Goal: Information Seeking & Learning: Check status

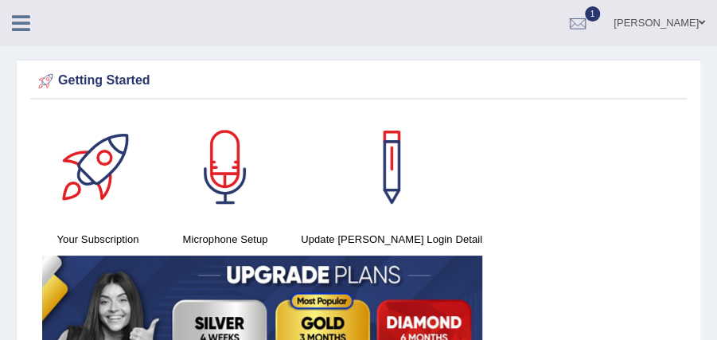
click at [18, 29] on icon at bounding box center [21, 23] width 18 height 21
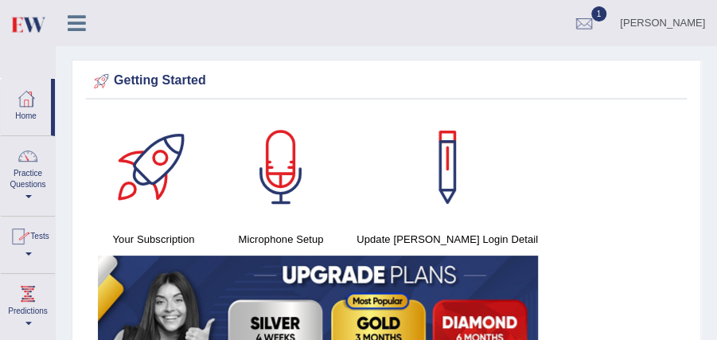
click at [37, 248] on link "Tests" at bounding box center [28, 242] width 54 height 52
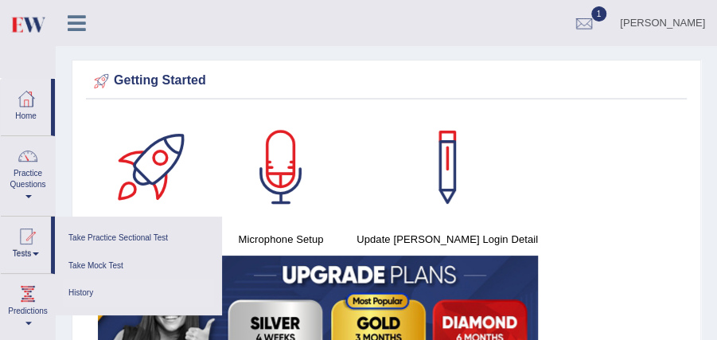
click at [87, 283] on link "History" at bounding box center [138, 293] width 151 height 28
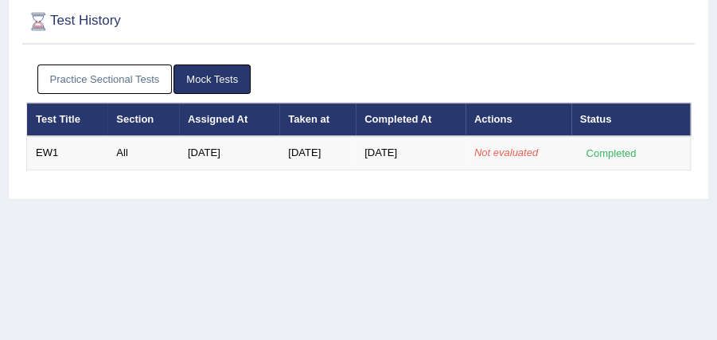
scroll to position [106, 0]
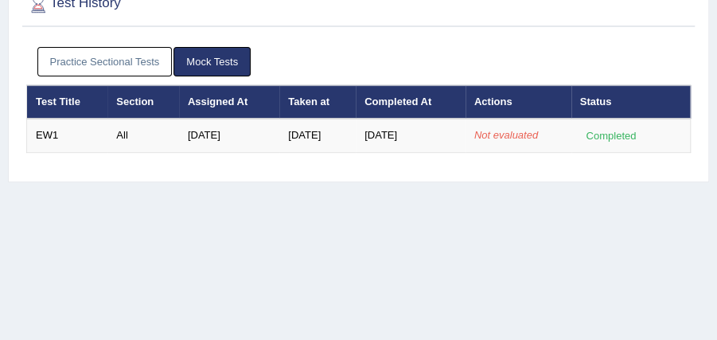
scroll to position [106, 0]
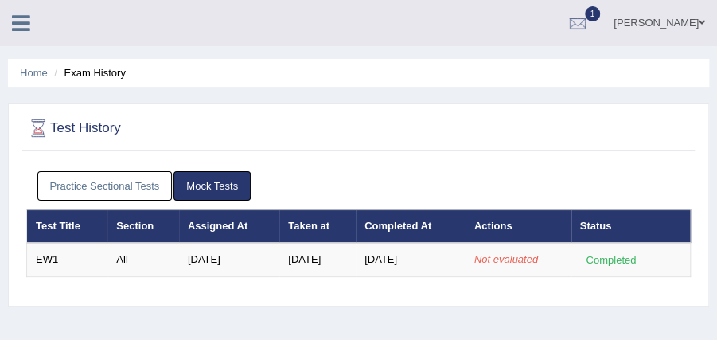
click at [10, 19] on link at bounding box center [21, 22] width 42 height 24
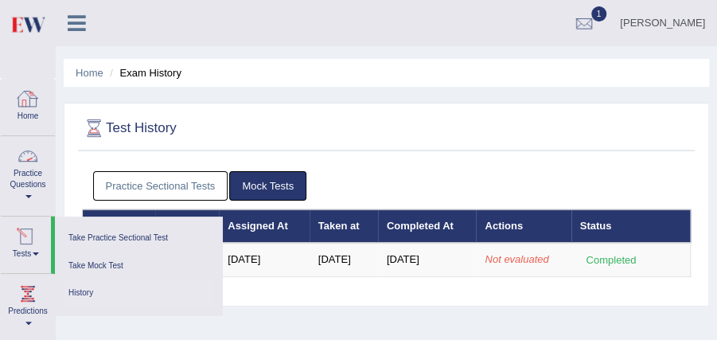
click at [30, 251] on link "Tests" at bounding box center [26, 242] width 50 height 52
click at [72, 292] on link "History" at bounding box center [138, 293] width 151 height 28
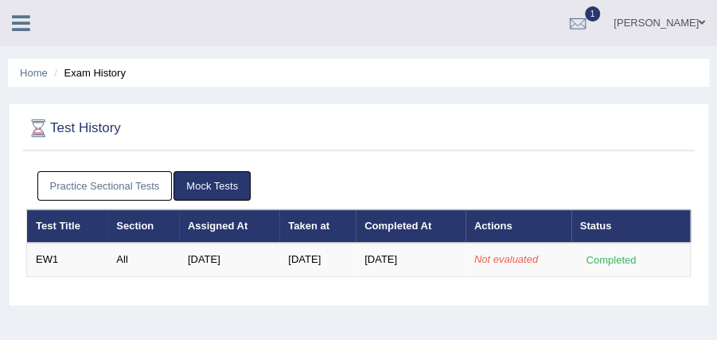
click at [29, 6] on div at bounding box center [28, 17] width 56 height 35
click at [21, 30] on icon at bounding box center [21, 23] width 18 height 21
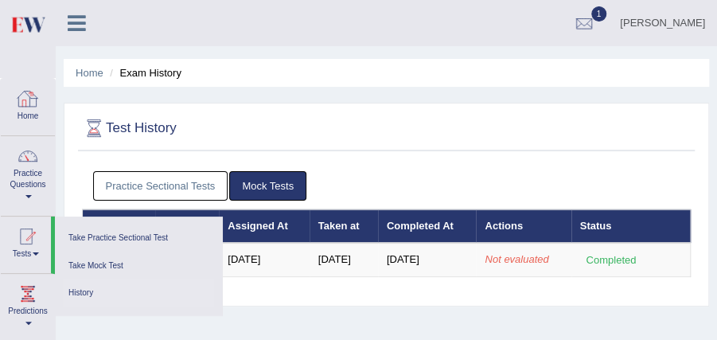
click at [40, 104] on link "Home" at bounding box center [28, 105] width 54 height 52
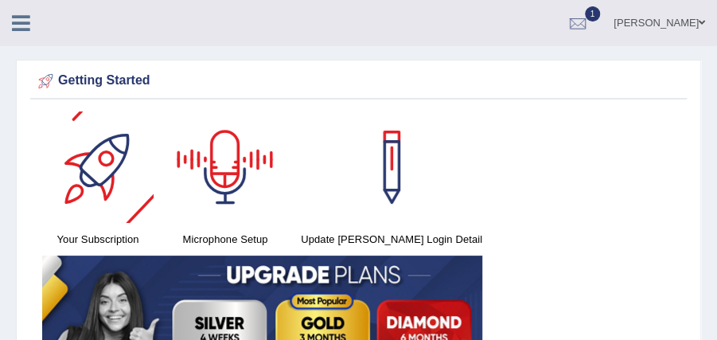
click at [13, 29] on icon at bounding box center [21, 23] width 18 height 21
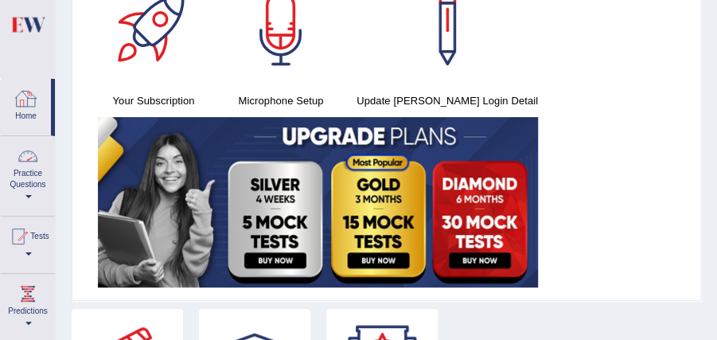
scroll to position [159, 0]
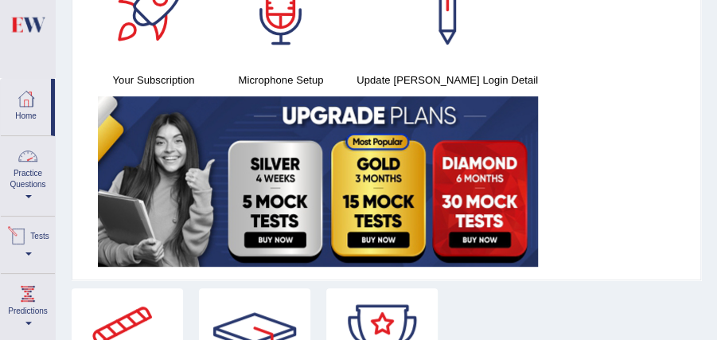
click at [40, 247] on link "Tests" at bounding box center [28, 242] width 54 height 52
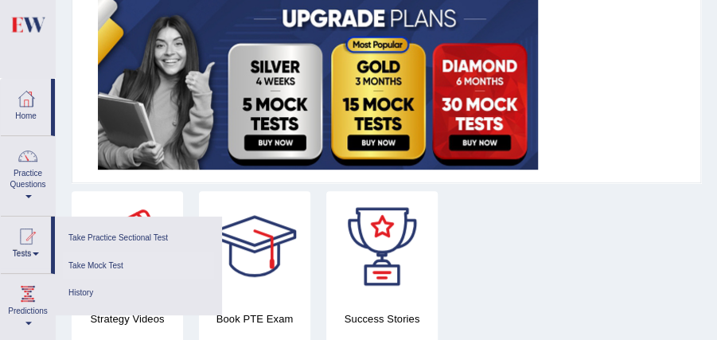
scroll to position [265, 0]
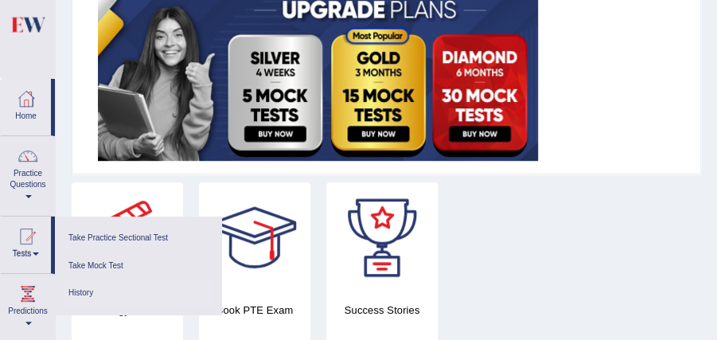
click at [92, 293] on link "History" at bounding box center [138, 293] width 151 height 28
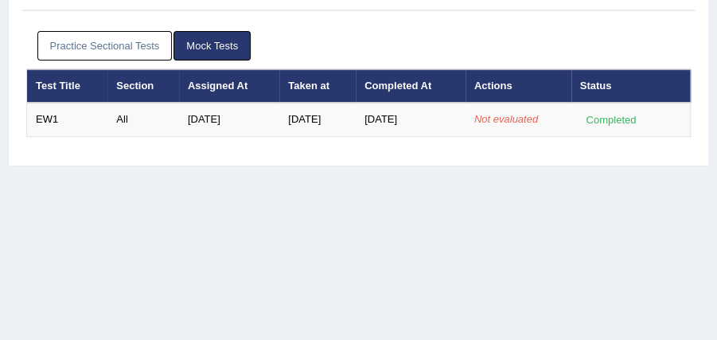
scroll to position [159, 0]
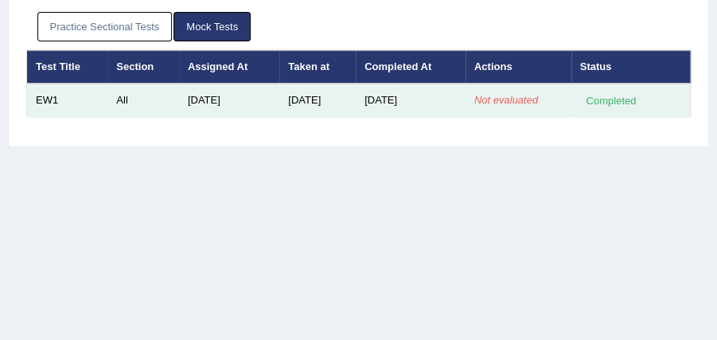
click at [520, 111] on td "Not evaluated" at bounding box center [518, 100] width 106 height 33
click at [353, 109] on td "[DATE]" at bounding box center [317, 100] width 76 height 33
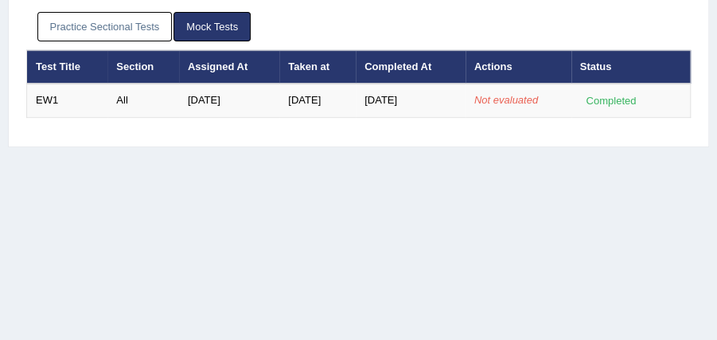
click at [296, 117] on div "Practice Sectional Tests Mock Tests Test Title Section Assigned At Taken at Com…" at bounding box center [358, 71] width 672 height 134
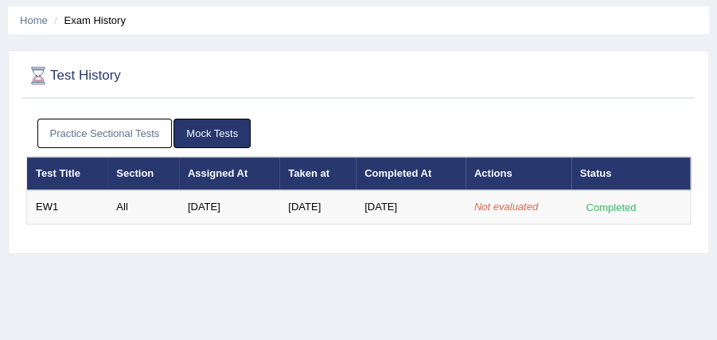
scroll to position [0, 0]
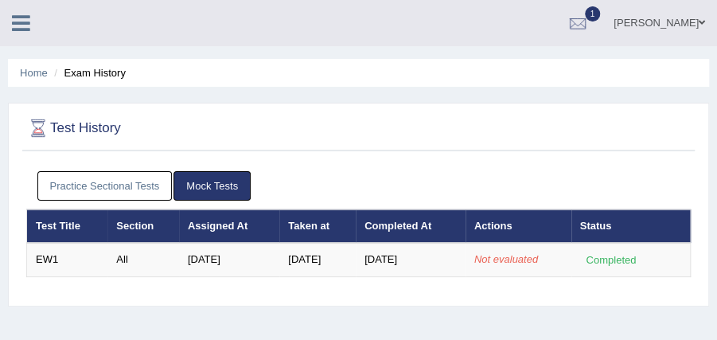
click at [9, 24] on link at bounding box center [21, 22] width 42 height 24
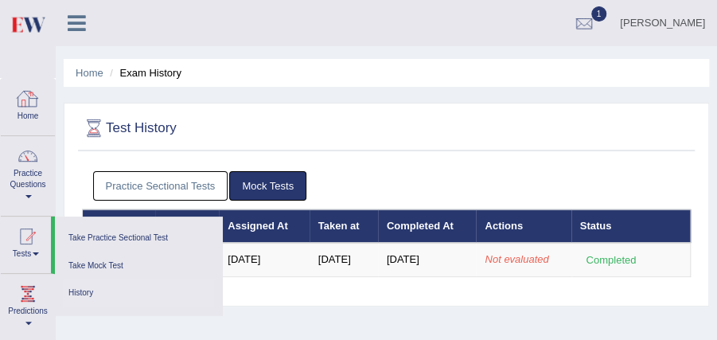
click at [19, 132] on li "Home" at bounding box center [28, 107] width 54 height 57
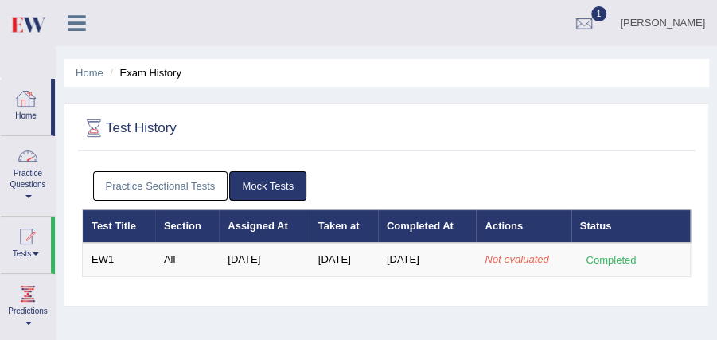
click at [30, 129] on link "Home" at bounding box center [26, 105] width 50 height 52
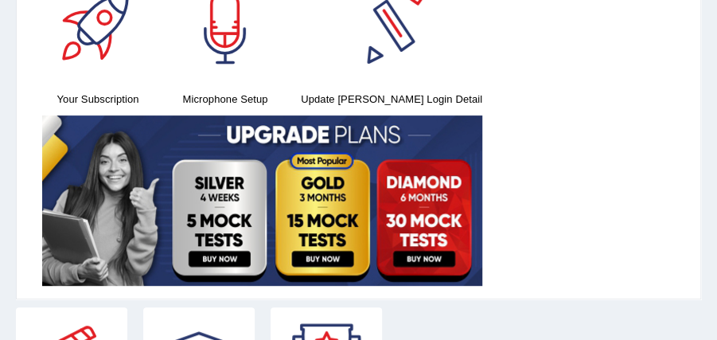
scroll to position [159, 0]
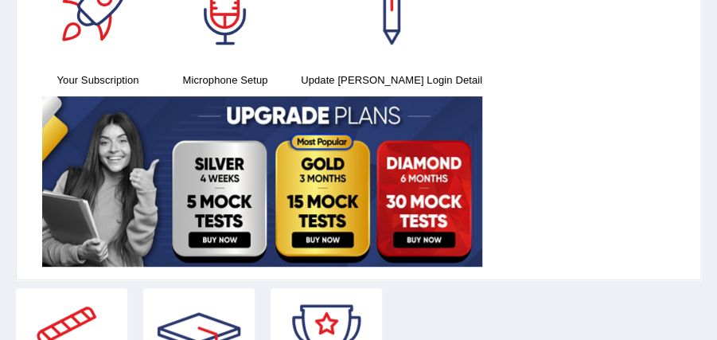
click at [200, 240] on img at bounding box center [262, 181] width 440 height 170
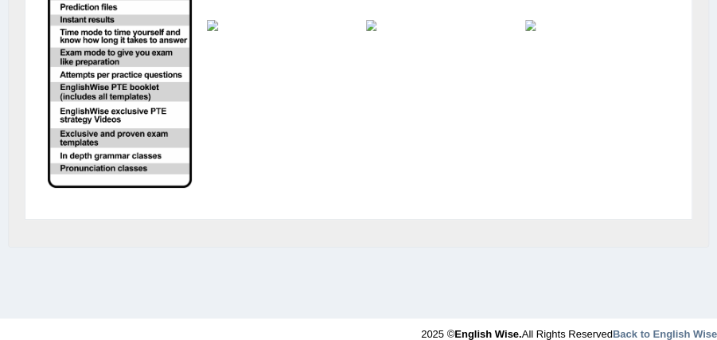
scroll to position [495, 0]
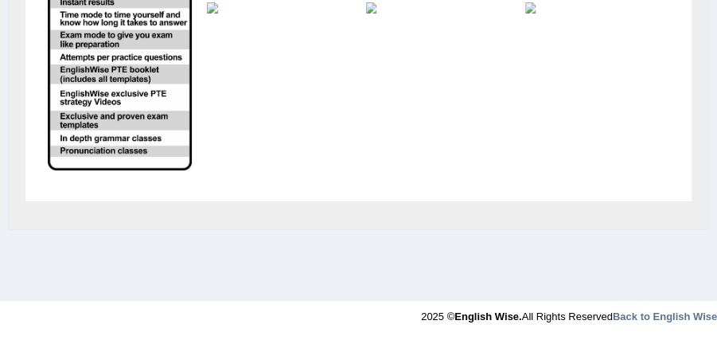
click at [87, 160] on img at bounding box center [120, 8] width 144 height 324
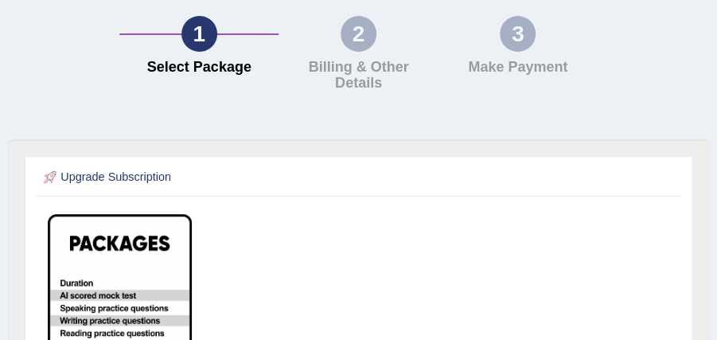
scroll to position [0, 0]
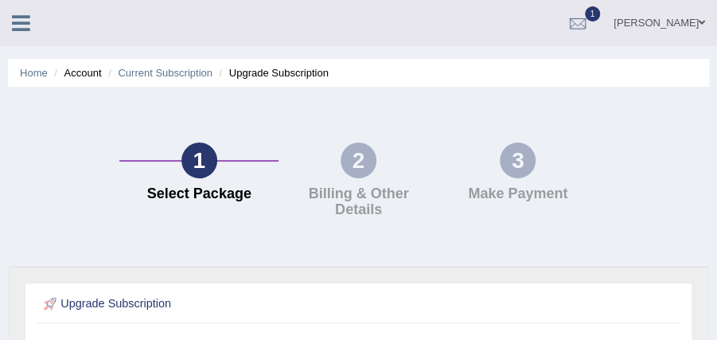
drag, startPoint x: 423, startPoint y: 170, endPoint x: 406, endPoint y: 169, distance: 16.7
click at [409, 169] on div "2 Billing & Other Details" at bounding box center [357, 184] width 159 height 84
click at [387, 172] on div "2 Billing & Other Details" at bounding box center [357, 184] width 159 height 84
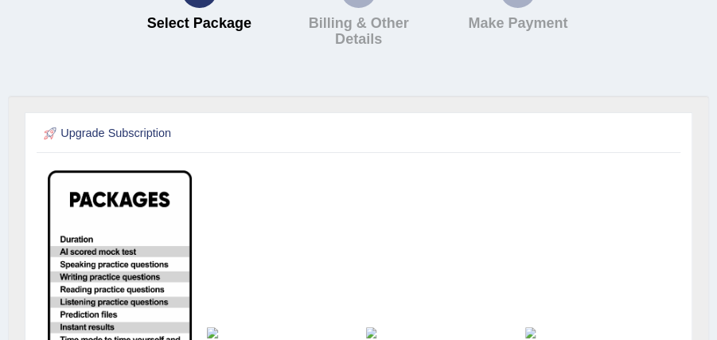
scroll to position [212, 0]
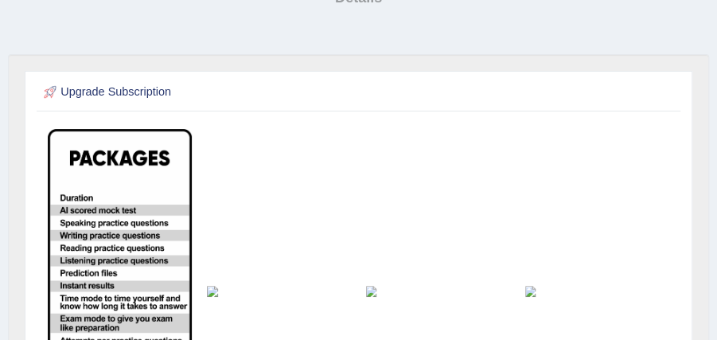
click at [106, 239] on img at bounding box center [120, 291] width 144 height 324
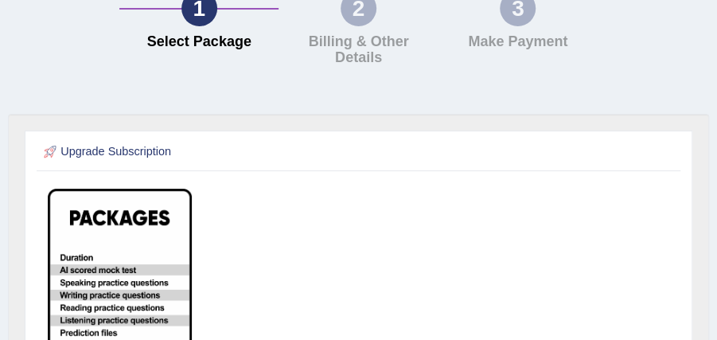
scroll to position [0, 0]
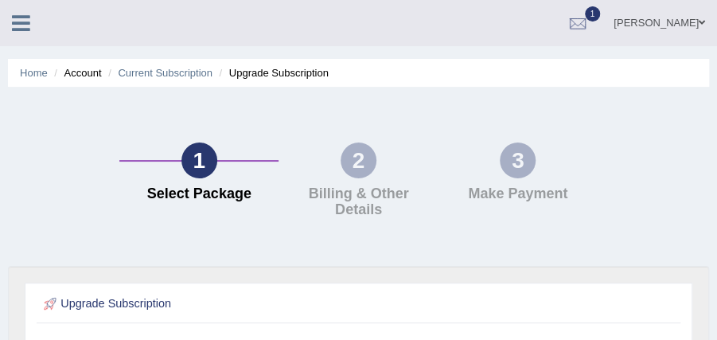
click at [14, 17] on icon at bounding box center [21, 23] width 18 height 21
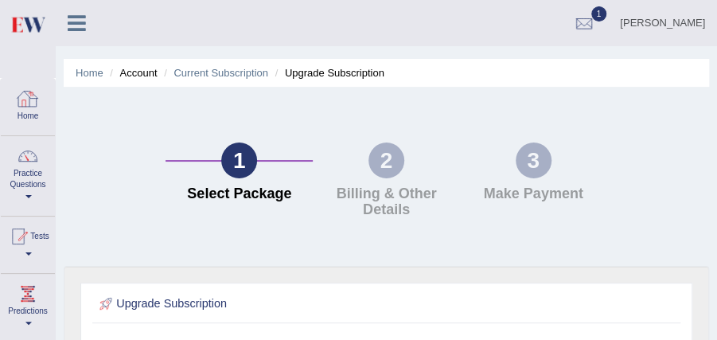
click at [17, 115] on link "Home" at bounding box center [28, 105] width 54 height 52
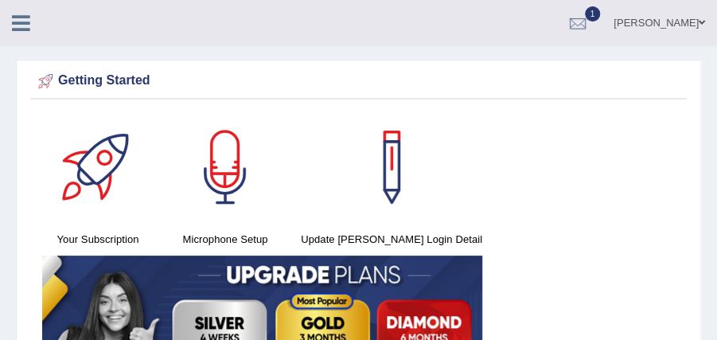
click at [6, 16] on link at bounding box center [21, 22] width 42 height 24
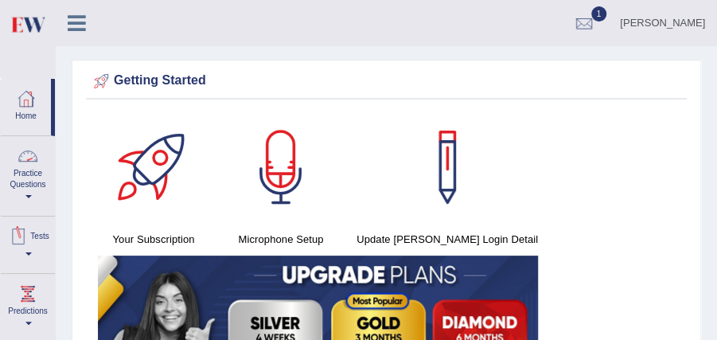
click at [30, 247] on div at bounding box center [18, 236] width 24 height 24
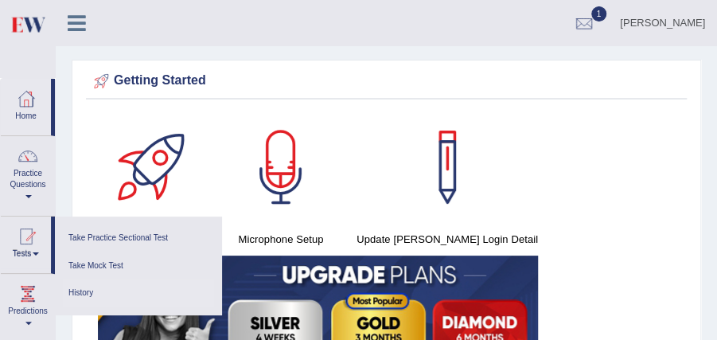
click at [111, 286] on link "History" at bounding box center [138, 293] width 151 height 28
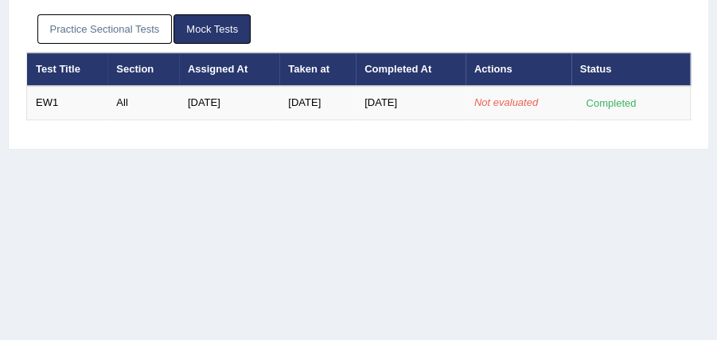
scroll to position [159, 0]
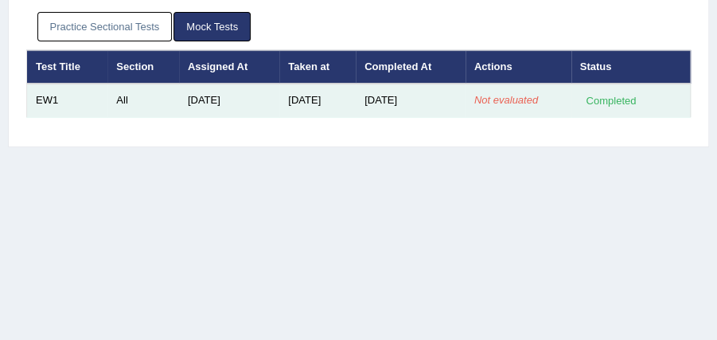
click at [489, 107] on td "Not evaluated" at bounding box center [518, 100] width 106 height 33
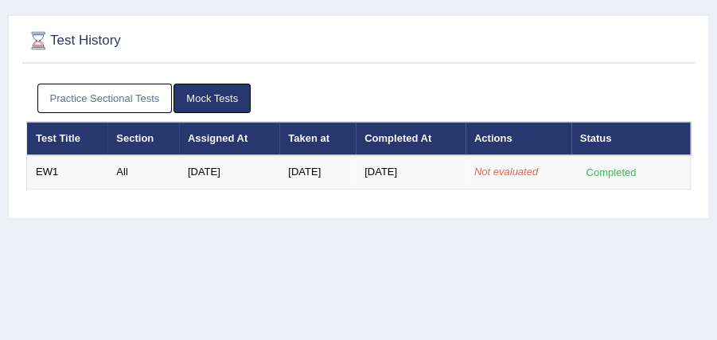
scroll to position [0, 0]
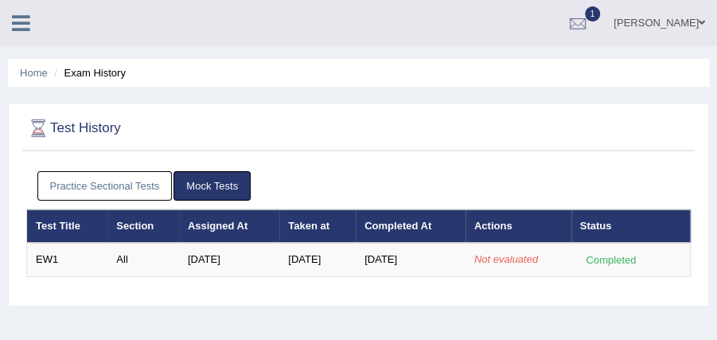
click at [28, 32] on icon at bounding box center [21, 23] width 18 height 21
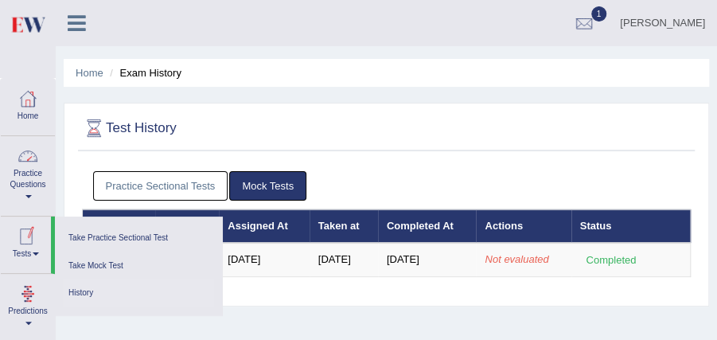
click at [25, 252] on link "Tests" at bounding box center [26, 242] width 50 height 52
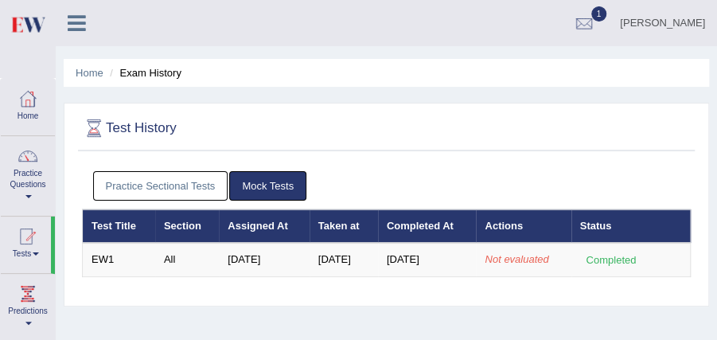
click at [25, 252] on link "Tests" at bounding box center [26, 242] width 50 height 52
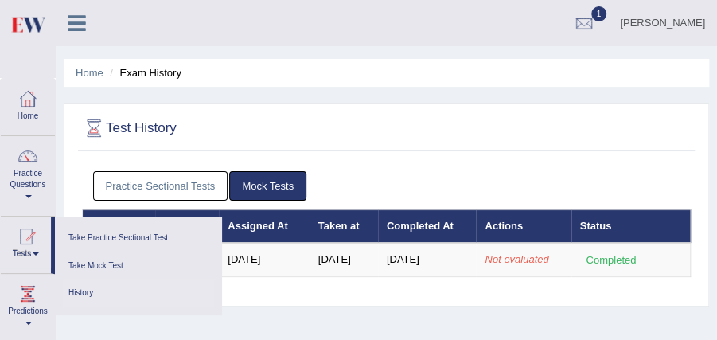
click at [102, 295] on link "History" at bounding box center [138, 293] width 151 height 28
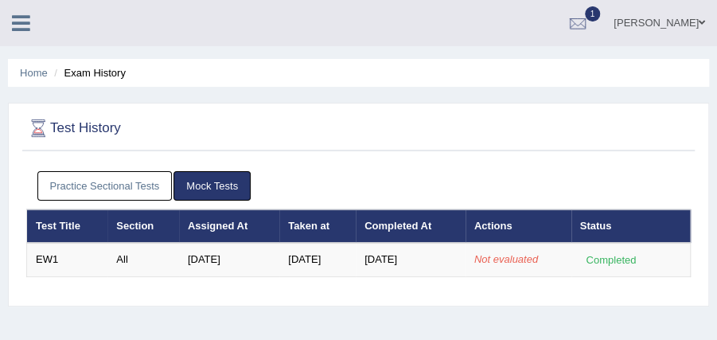
click at [14, 35] on div "[PERSON_NAME] Toggle navigation Username: hetvi_patel19 Access Type: Online Sub…" at bounding box center [358, 23] width 717 height 46
click at [19, 21] on icon at bounding box center [21, 23] width 18 height 21
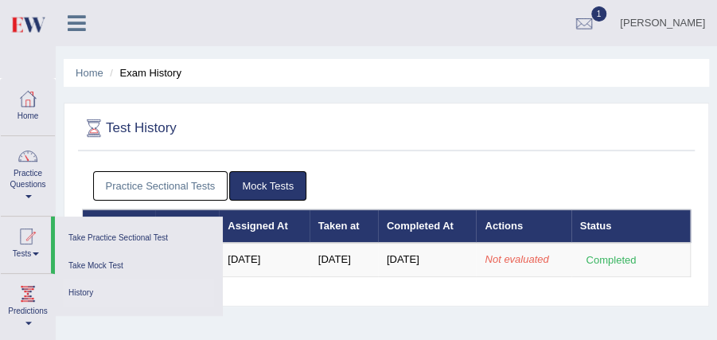
click at [91, 124] on div at bounding box center [94, 128] width 24 height 24
drag, startPoint x: 87, startPoint y: 80, endPoint x: 35, endPoint y: -29, distance: 120.9
click at [35, 0] on html "Toggle navigation Home Practice Questions Speaking Practice Read Aloud Repeat S…" at bounding box center [358, 170] width 717 height 340
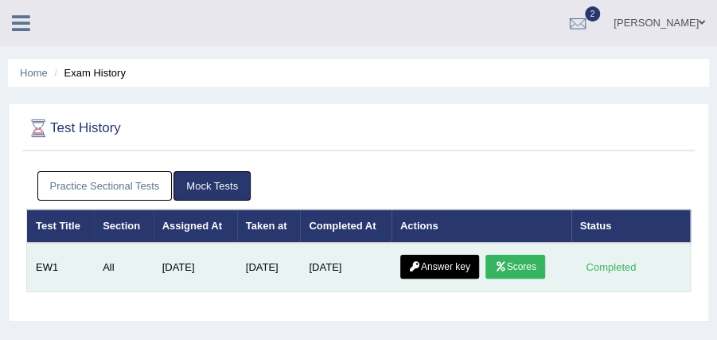
click at [507, 254] on link "Scores" at bounding box center [514, 266] width 59 height 24
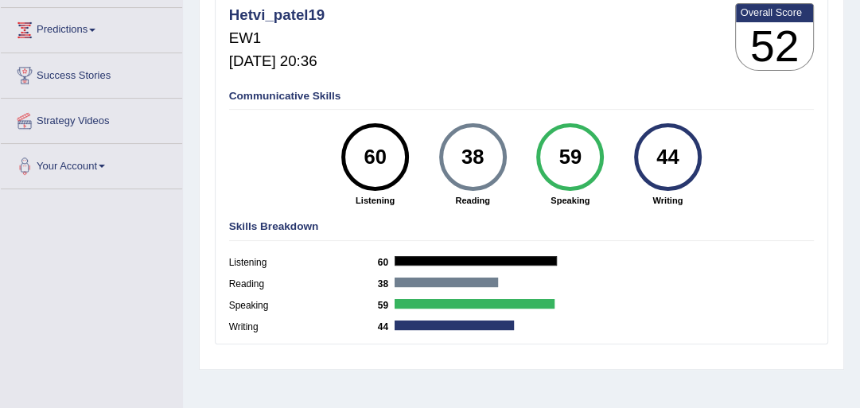
scroll to position [169, 0]
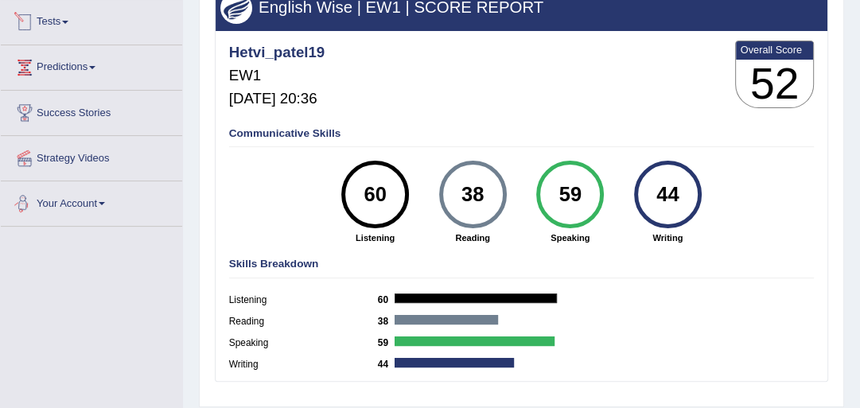
click at [45, 32] on link "Tests" at bounding box center [91, 20] width 181 height 40
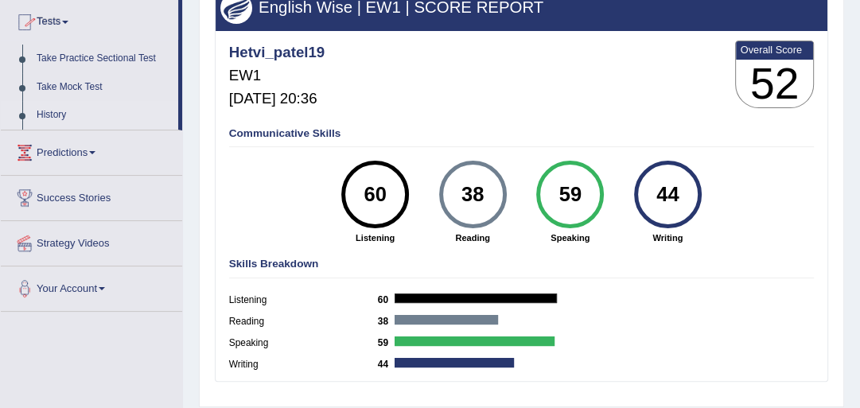
click at [56, 113] on link "History" at bounding box center [103, 115] width 149 height 29
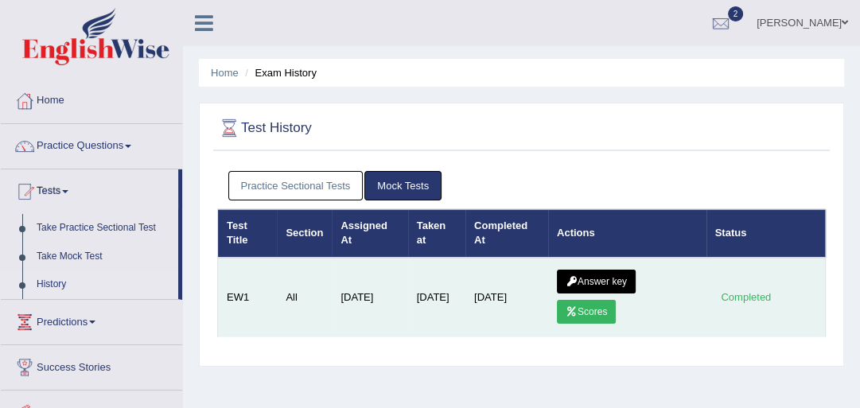
click at [589, 282] on link "Answer key" at bounding box center [596, 282] width 79 height 24
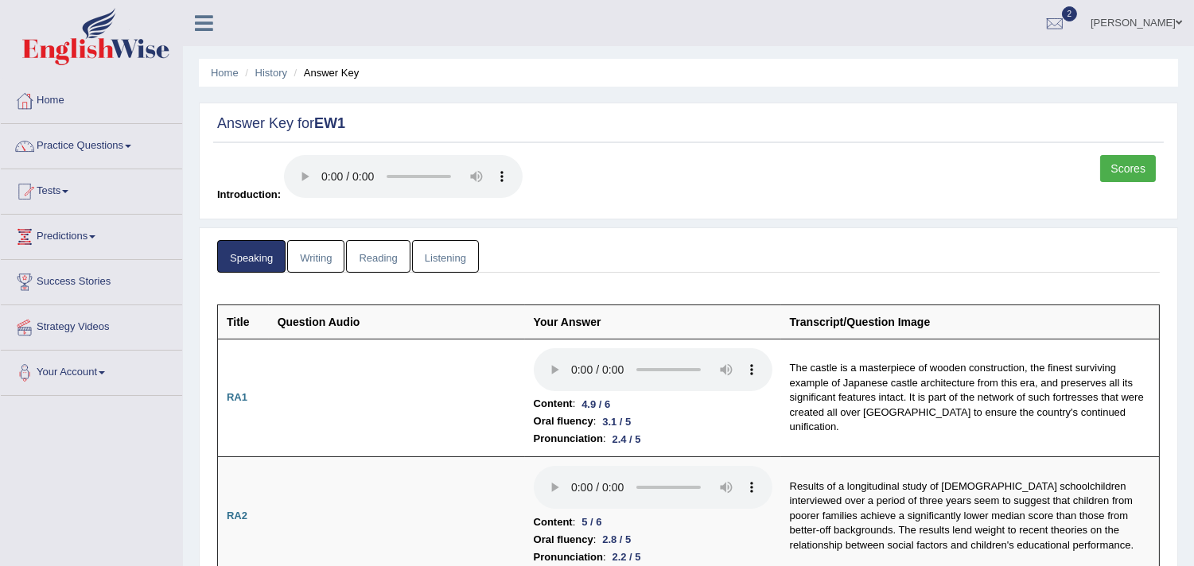
click at [433, 243] on link "Listening" at bounding box center [445, 256] width 67 height 33
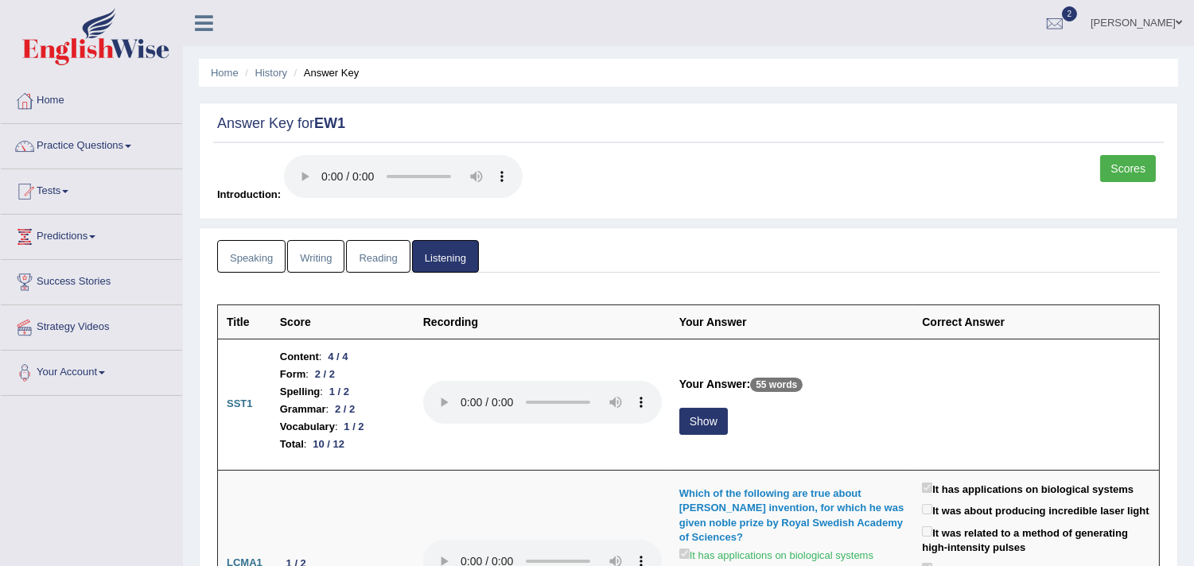
click at [303, 256] on link "Writing" at bounding box center [315, 256] width 57 height 33
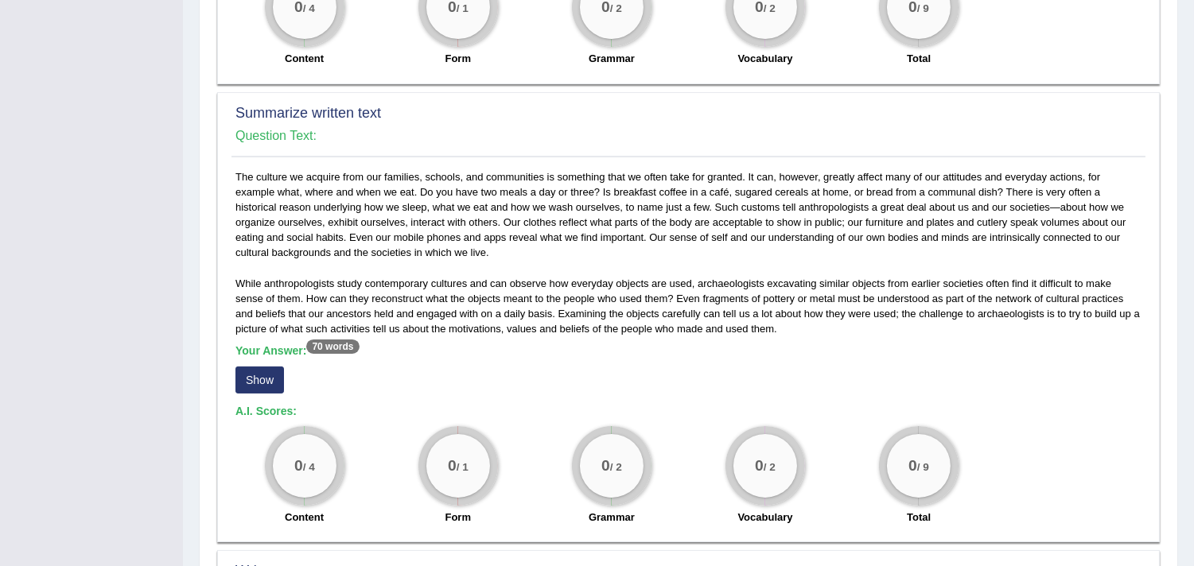
scroll to position [783, 0]
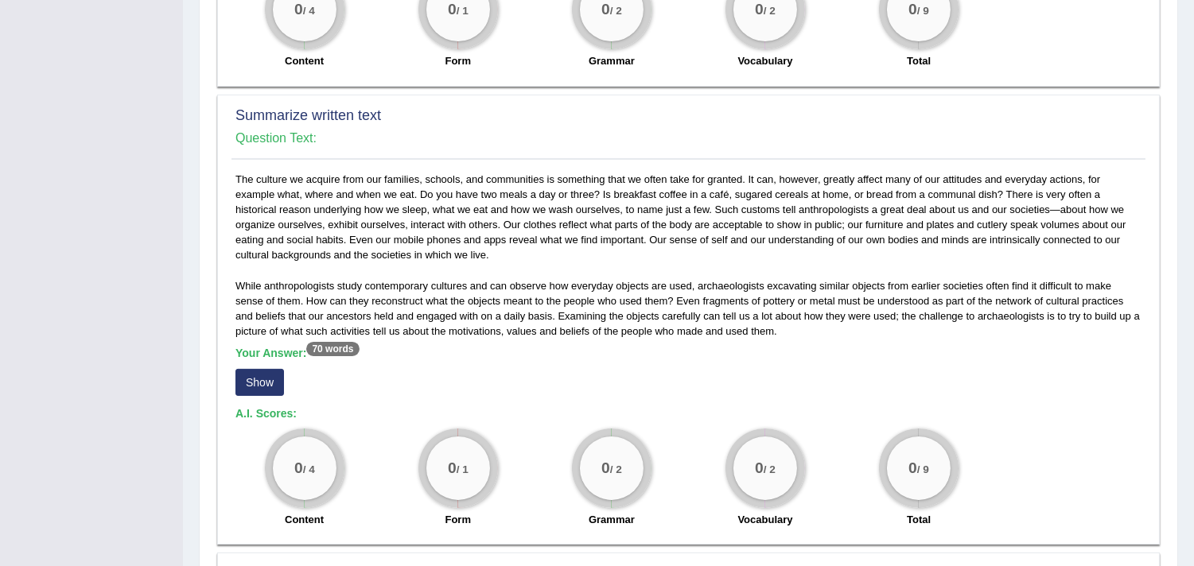
click at [269, 369] on button "Show" at bounding box center [259, 382] width 49 height 27
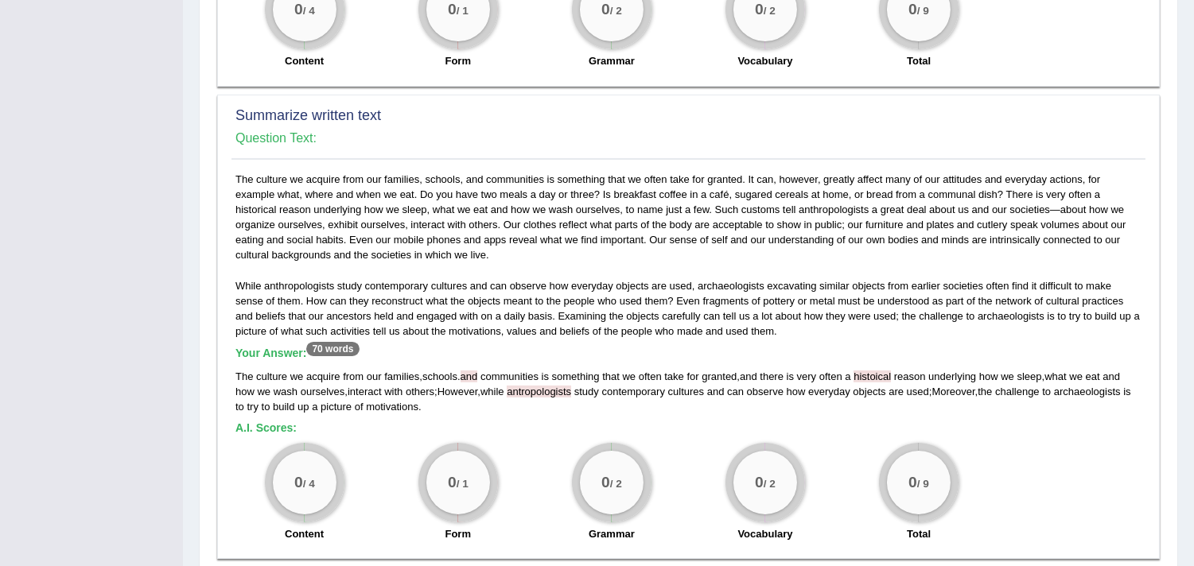
click at [547, 386] on span "antropologists" at bounding box center [539, 392] width 64 height 12
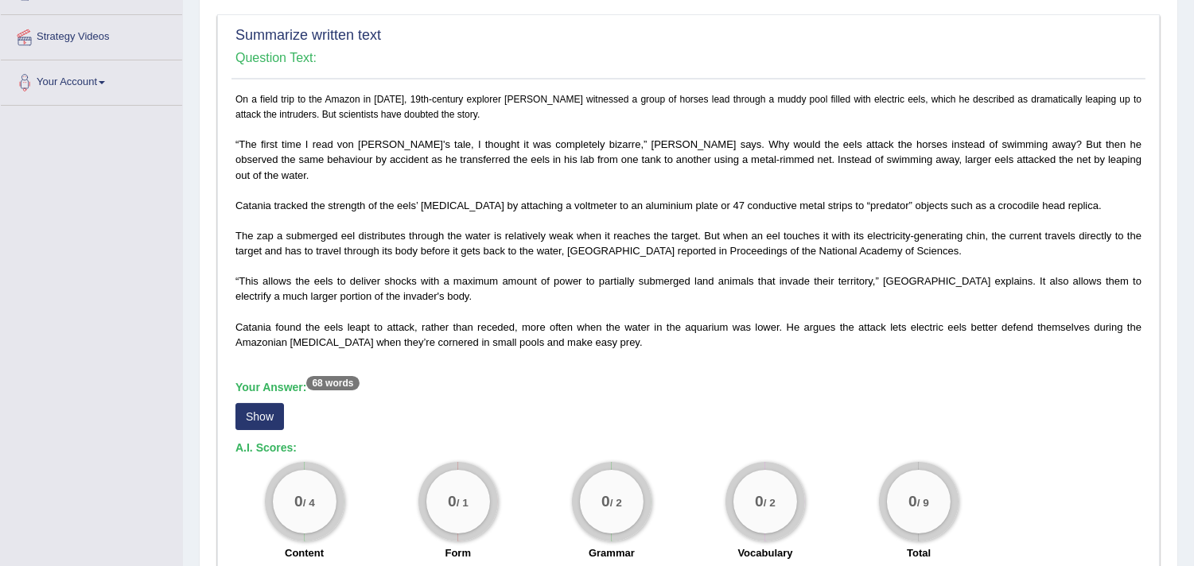
scroll to position [518, 0]
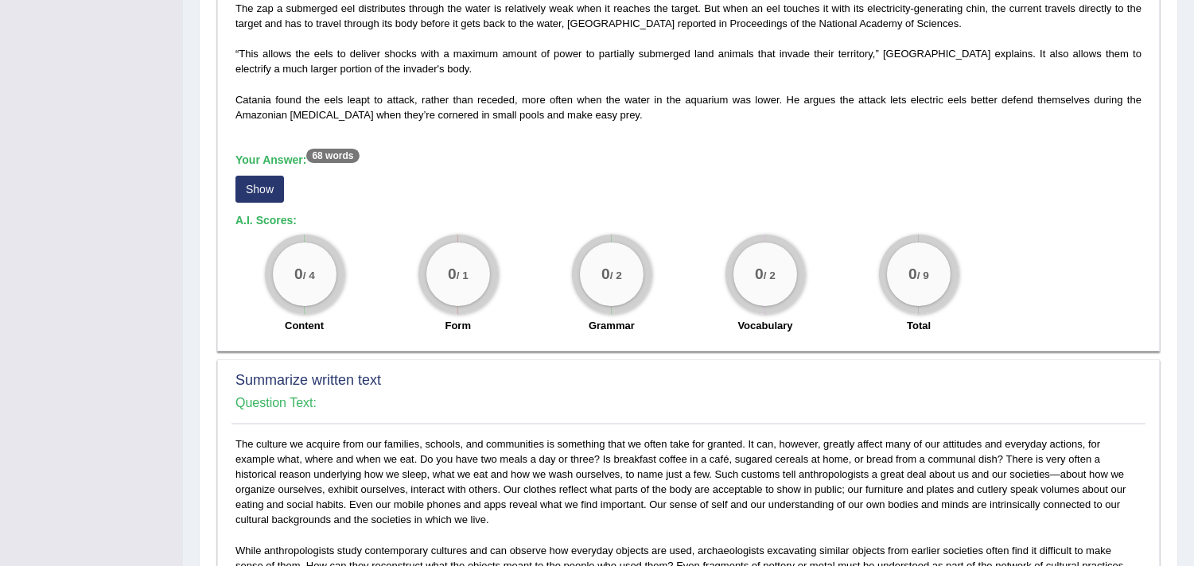
click at [249, 176] on button "Show" at bounding box center [259, 189] width 49 height 27
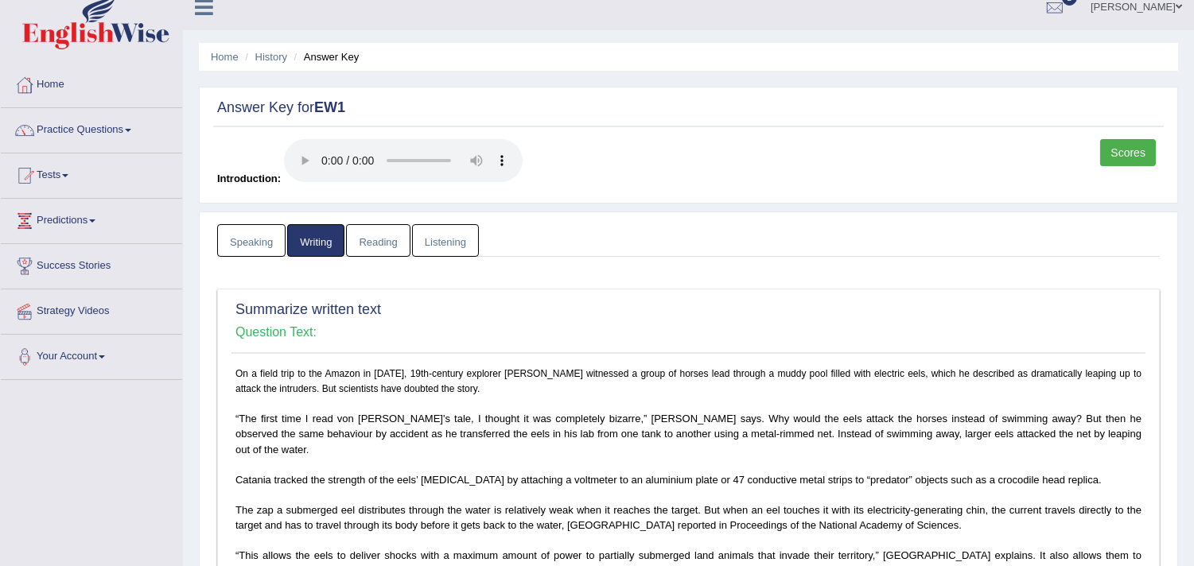
scroll to position [0, 0]
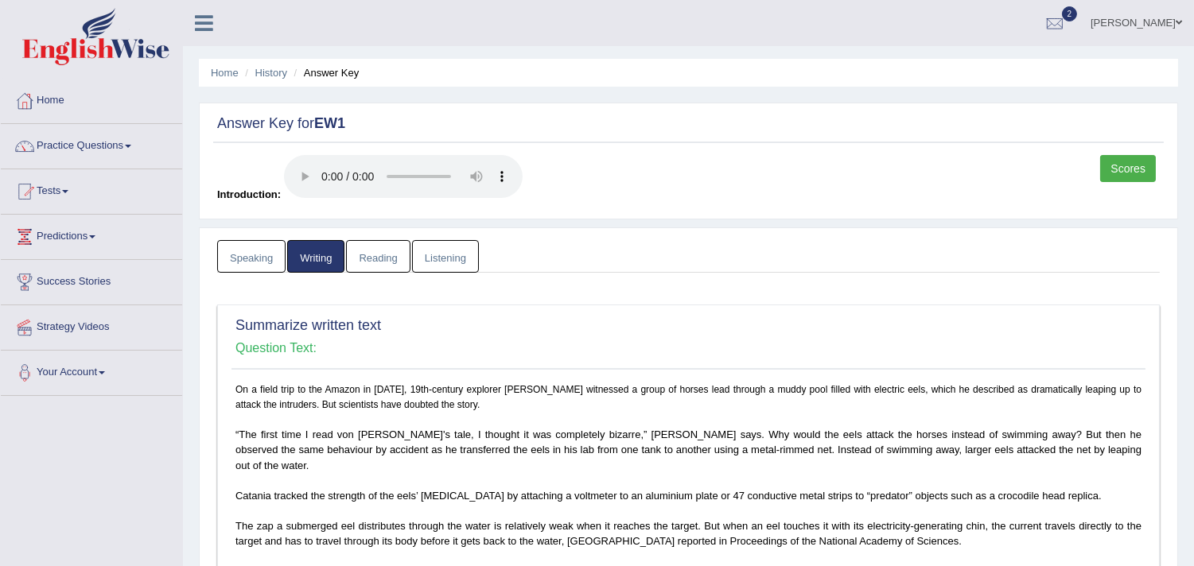
click at [393, 255] on link "Reading" at bounding box center [378, 256] width 64 height 33
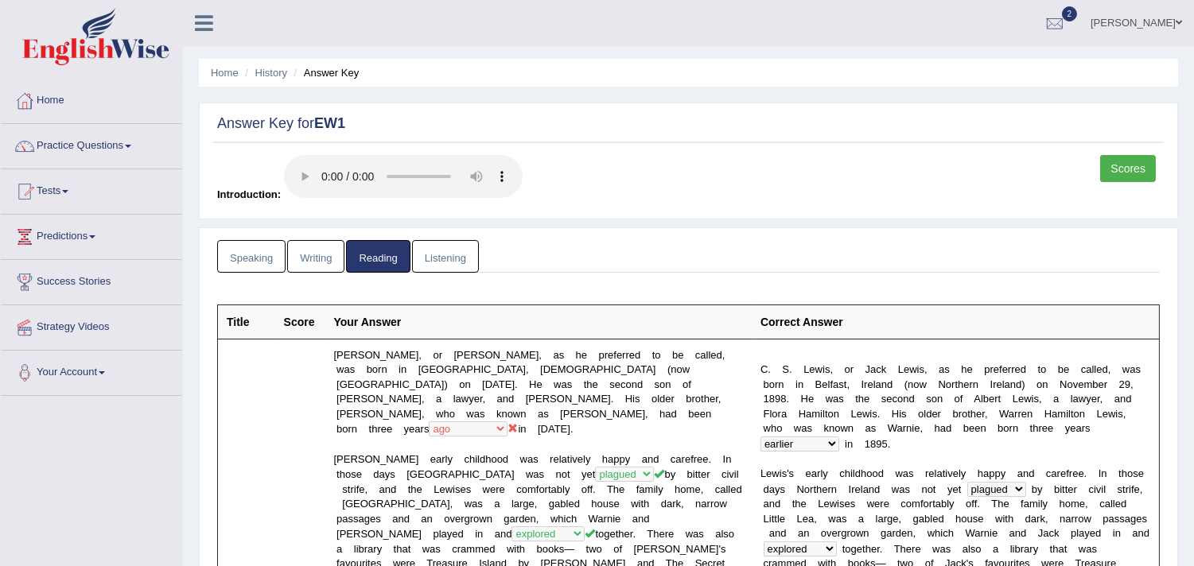
click at [251, 266] on link "Speaking" at bounding box center [251, 256] width 68 height 33
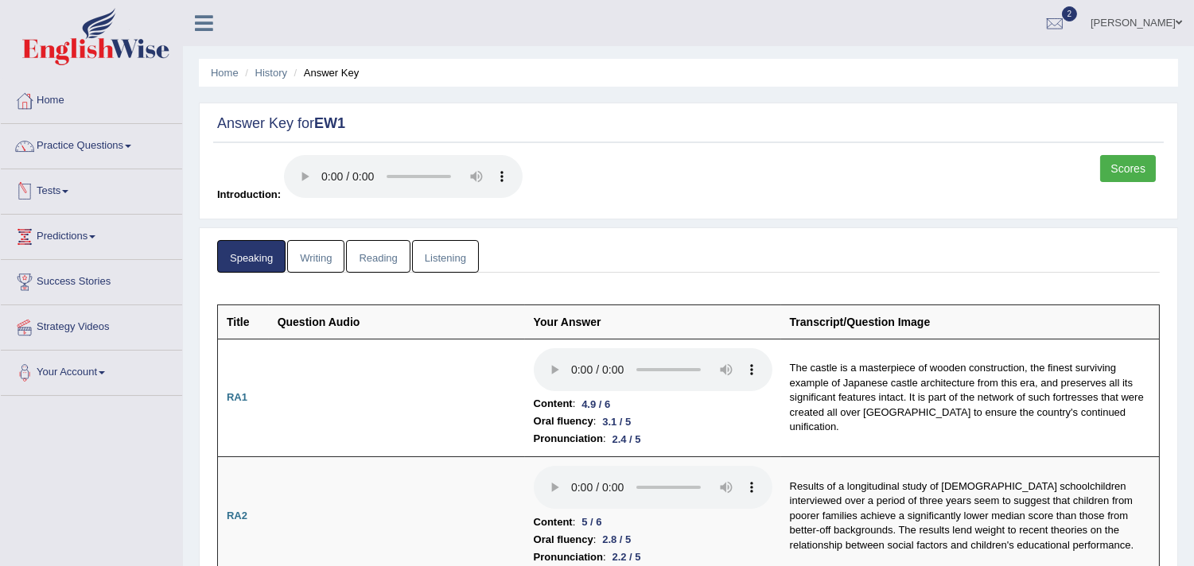
click at [268, 165] on label "Introduction:" at bounding box center [369, 178] width 305 height 47
click at [89, 194] on link "Tests" at bounding box center [91, 189] width 181 height 40
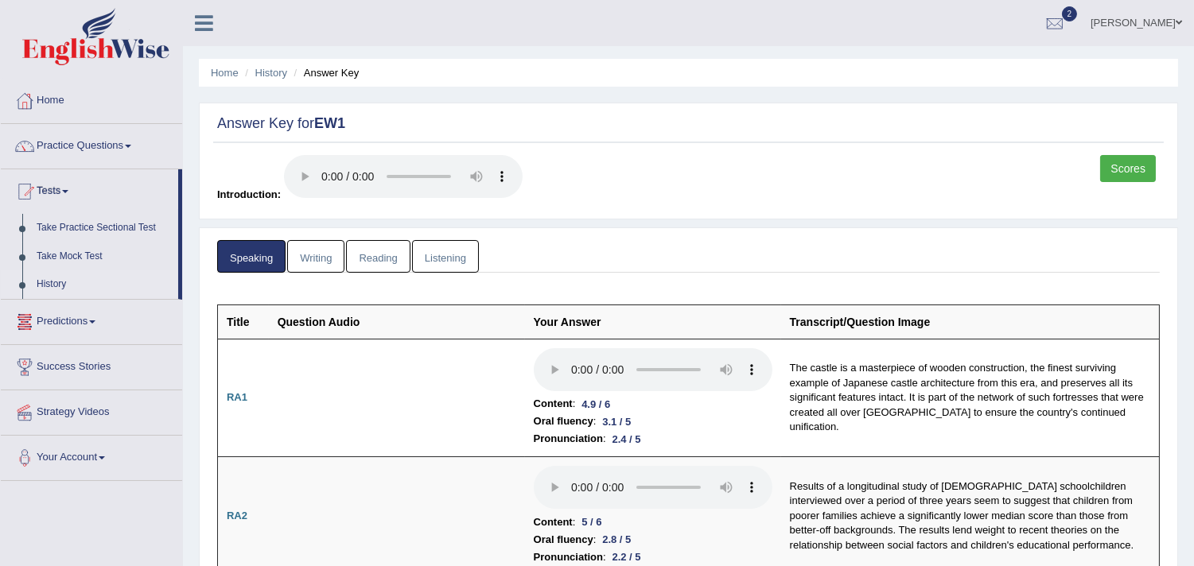
click at [50, 286] on link "History" at bounding box center [103, 284] width 149 height 29
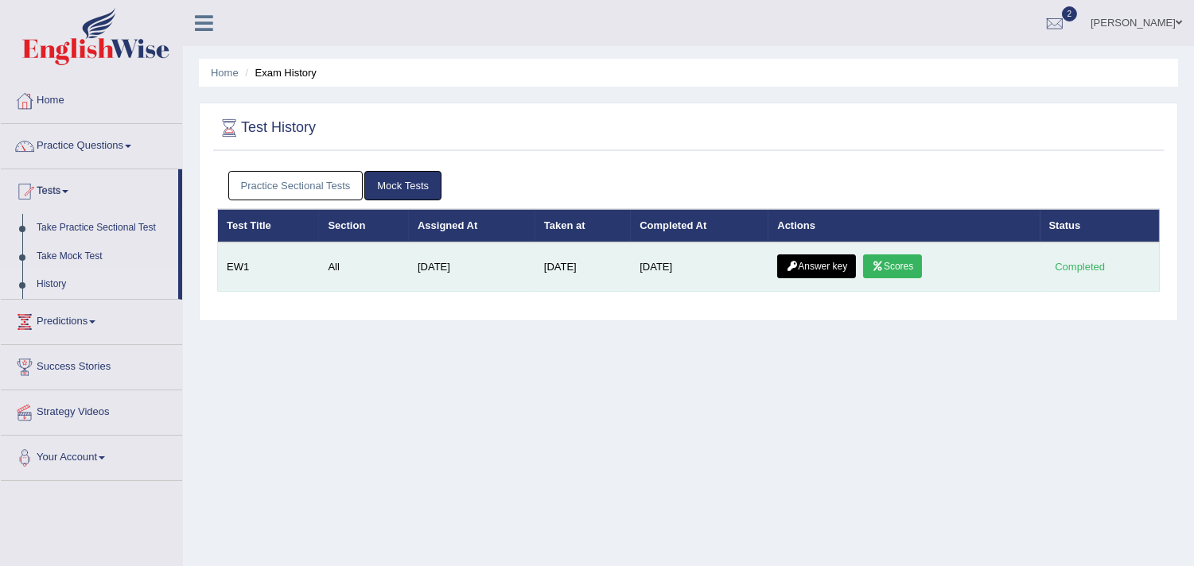
click at [919, 265] on link "Scores" at bounding box center [892, 266] width 59 height 24
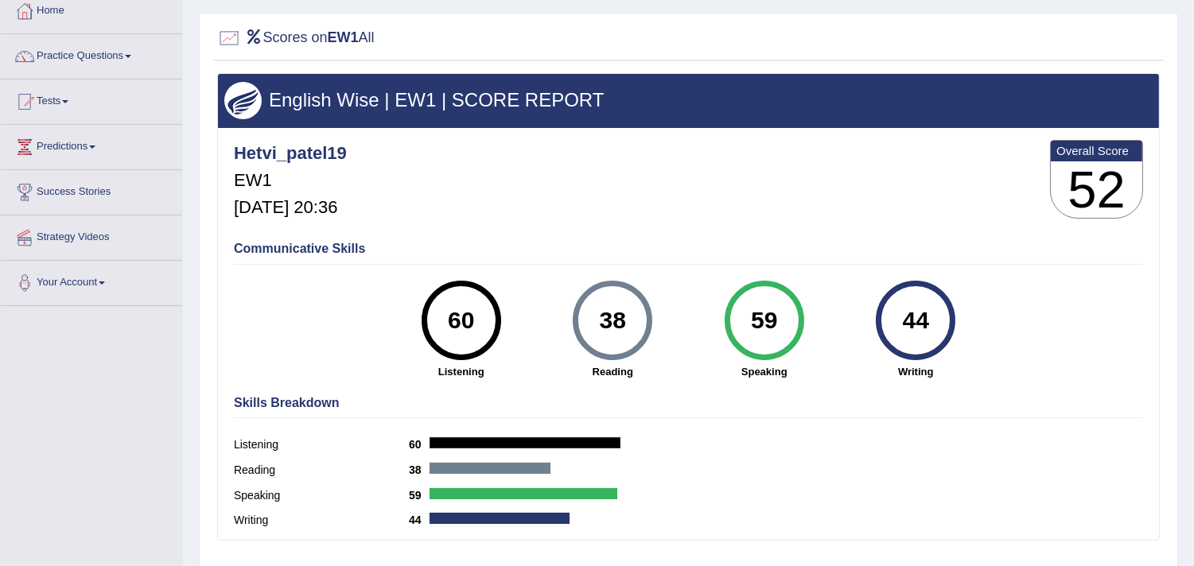
scroll to position [88, 0]
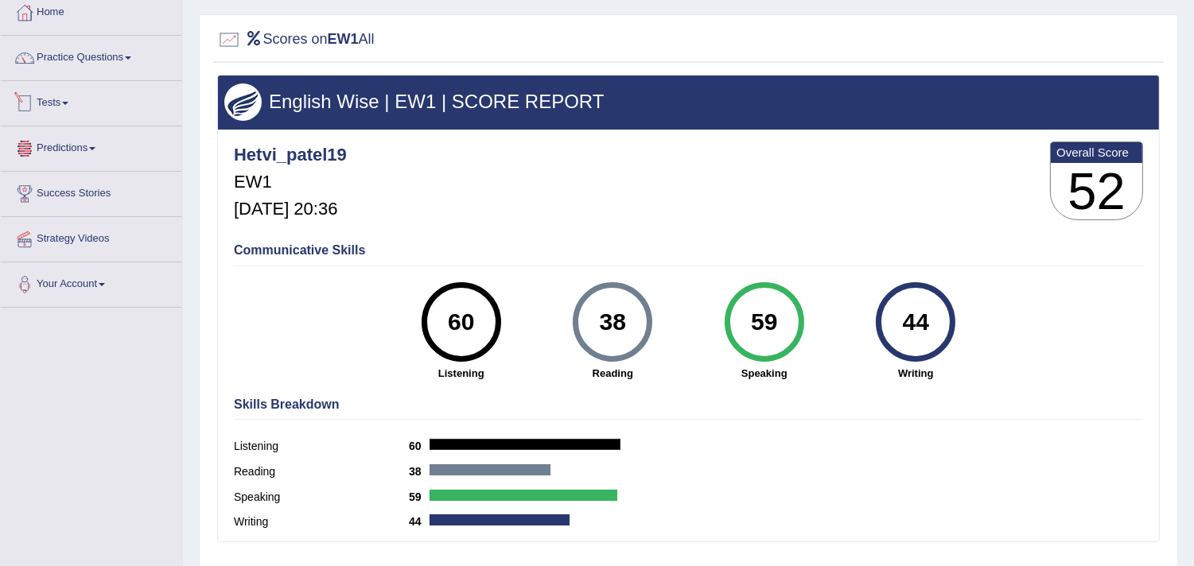
click at [95, 126] on link "Predictions" at bounding box center [91, 146] width 181 height 40
click at [67, 106] on link "Tests" at bounding box center [91, 101] width 181 height 40
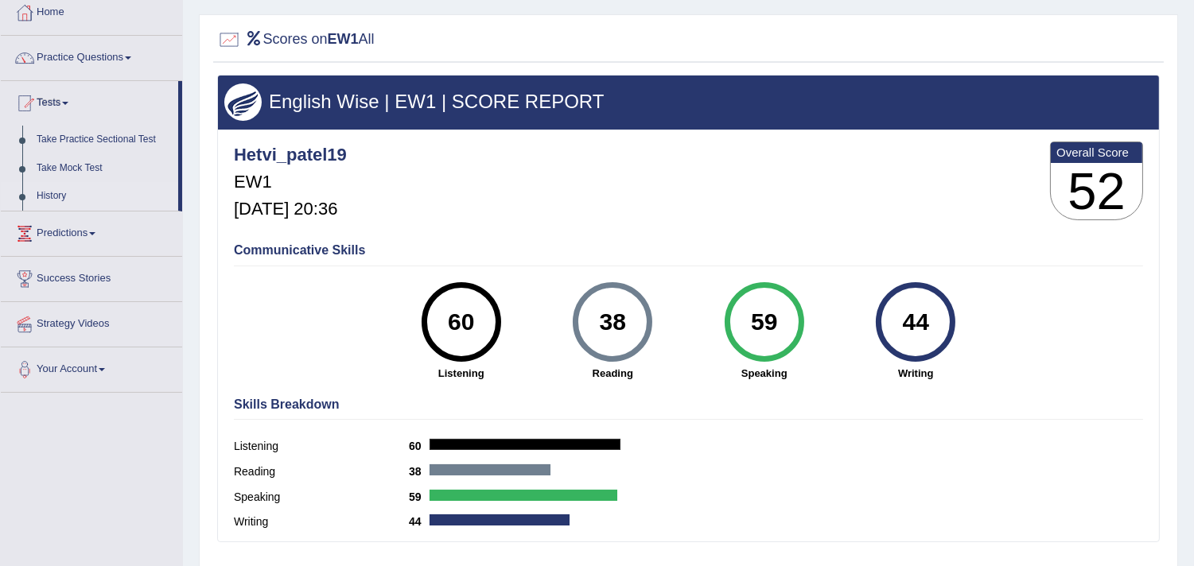
click at [59, 196] on link "History" at bounding box center [103, 196] width 149 height 29
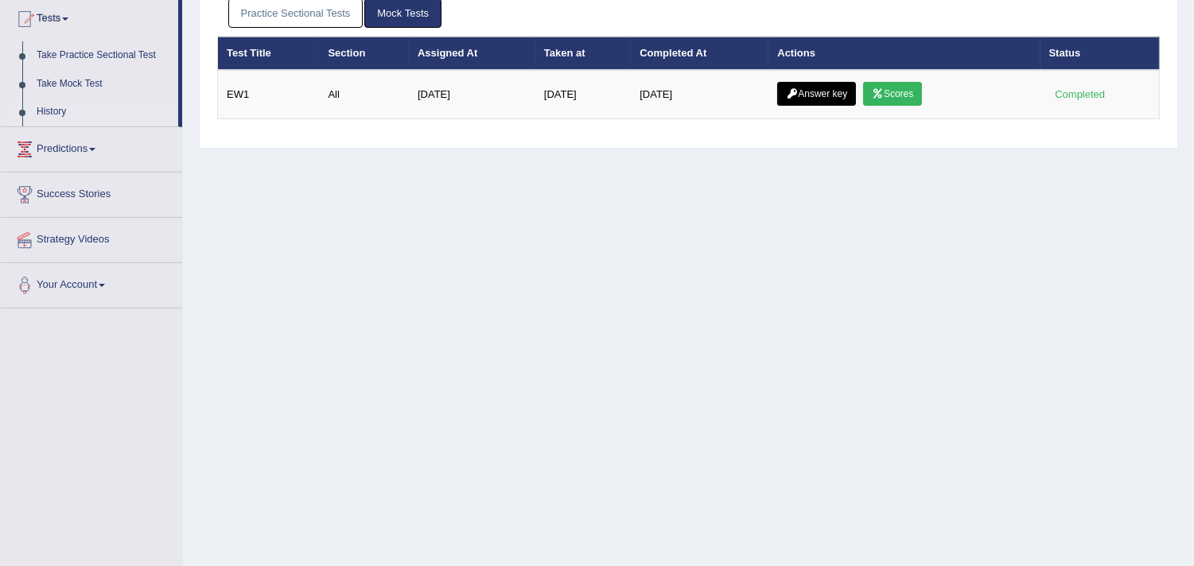
scroll to position [88, 0]
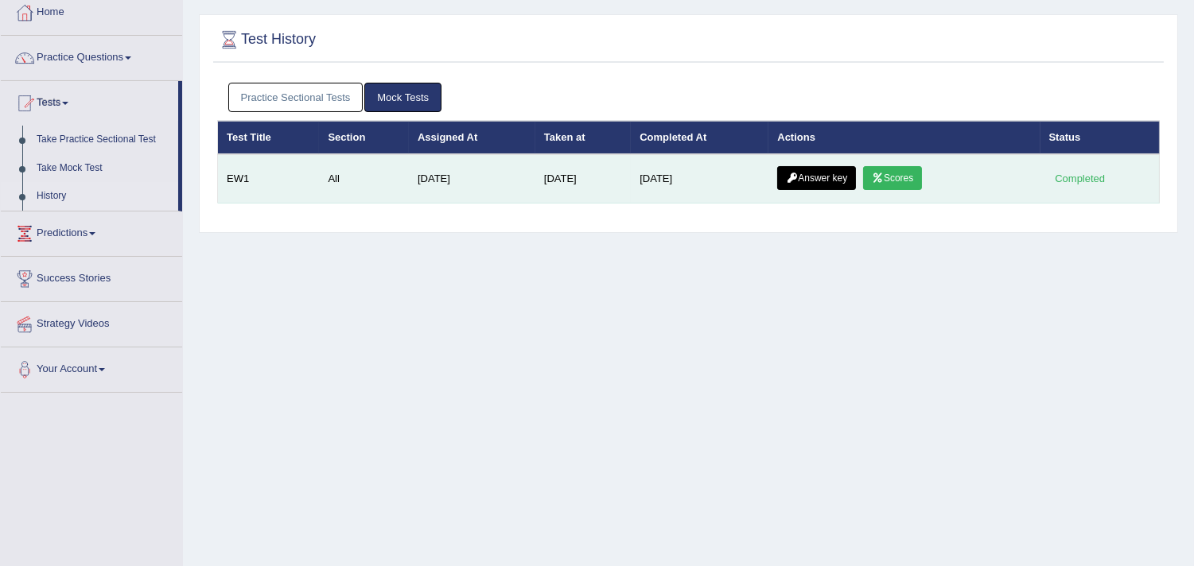
click at [884, 171] on link "Scores" at bounding box center [892, 178] width 59 height 24
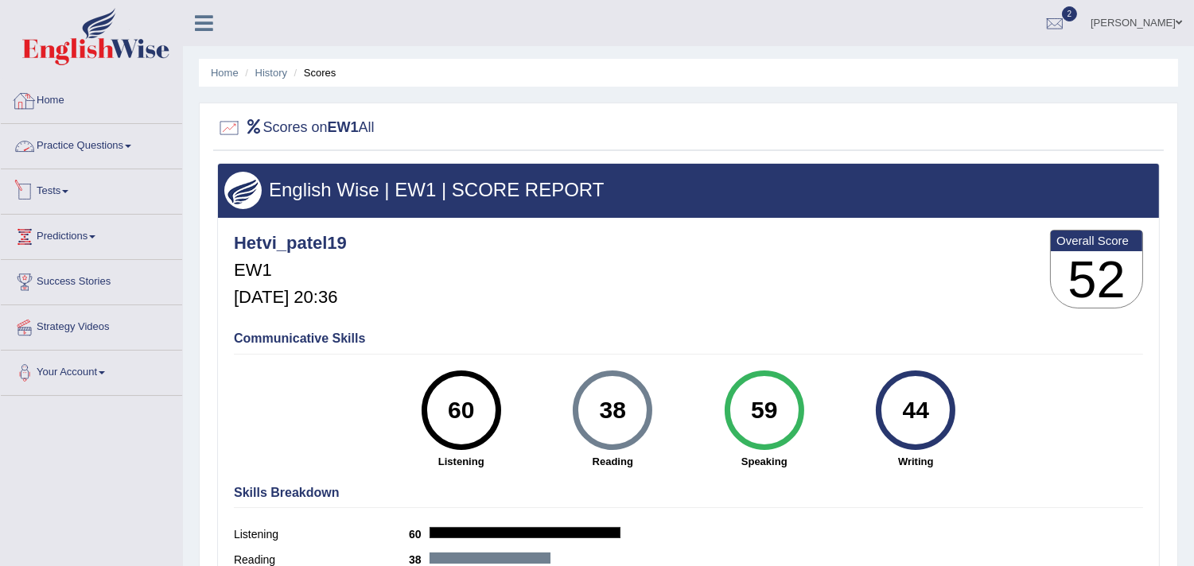
click at [65, 199] on link "Tests" at bounding box center [91, 189] width 181 height 40
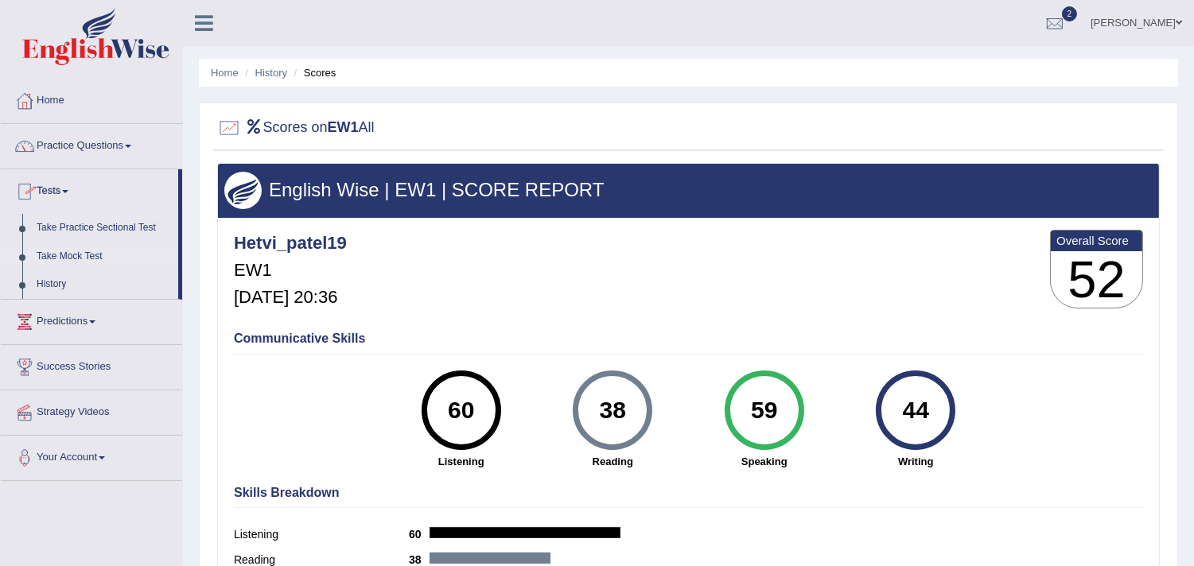
click at [64, 259] on link "Take Mock Test" at bounding box center [103, 257] width 149 height 29
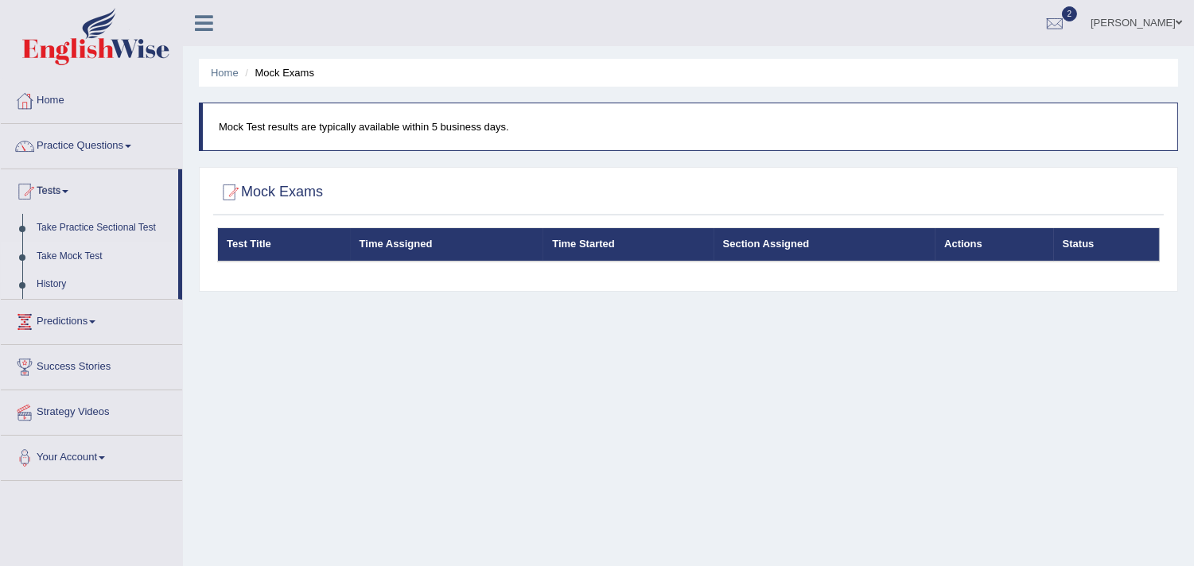
click at [45, 288] on link "History" at bounding box center [103, 284] width 149 height 29
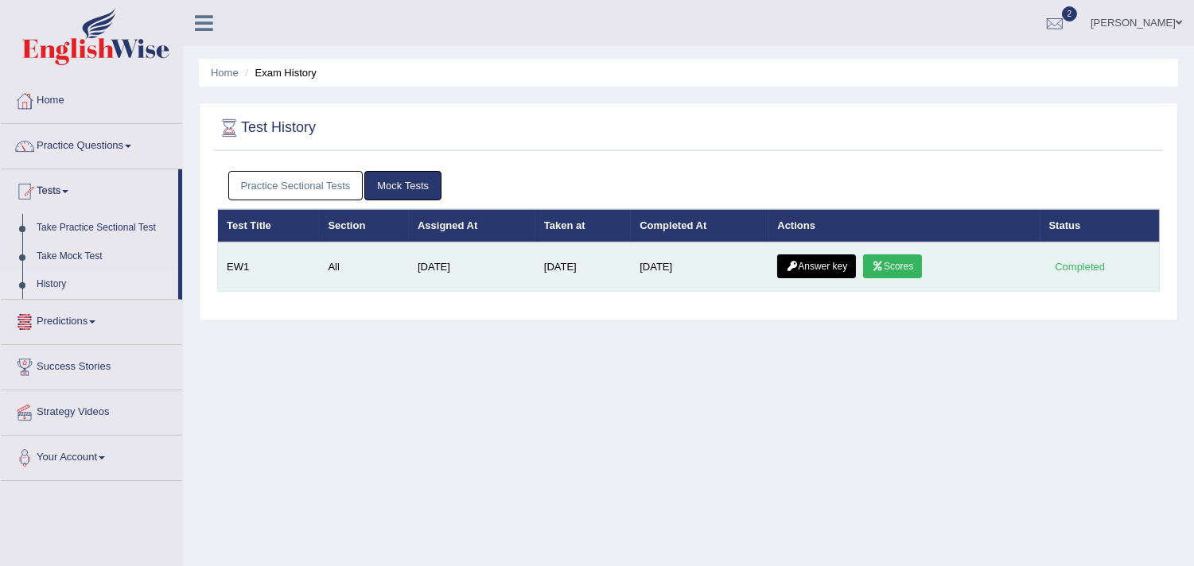
click at [846, 254] on link "Answer key" at bounding box center [816, 266] width 79 height 24
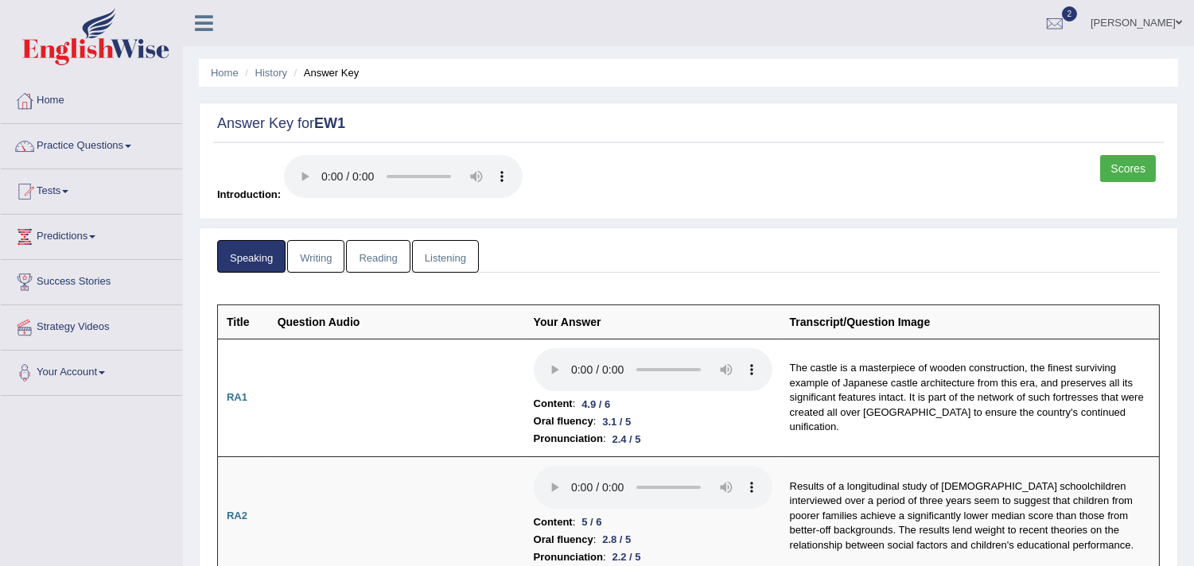
click at [363, 262] on link "Reading" at bounding box center [378, 256] width 64 height 33
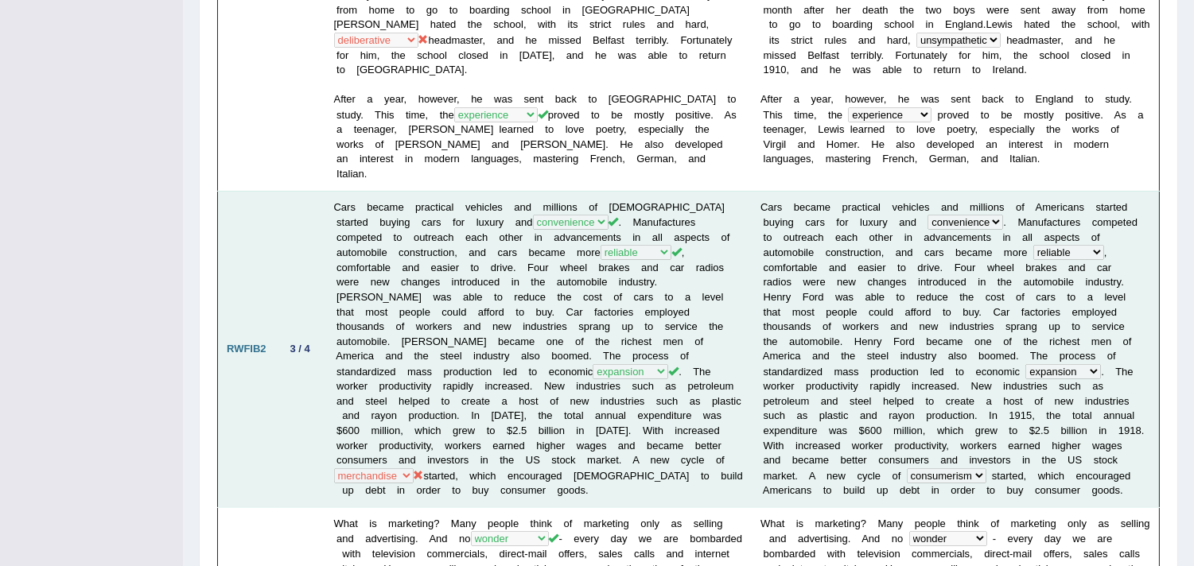
scroll to position [685, 0]
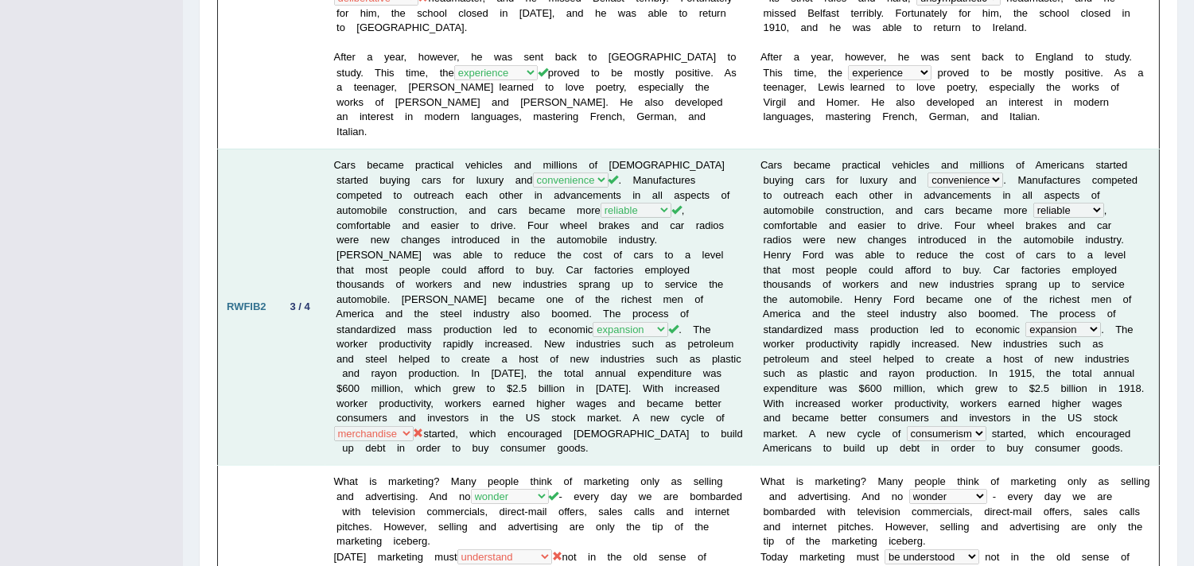
click at [645, 390] on td "Cars became practical vehicles and millions of Americans started buying cars fo…" at bounding box center [538, 307] width 426 height 317
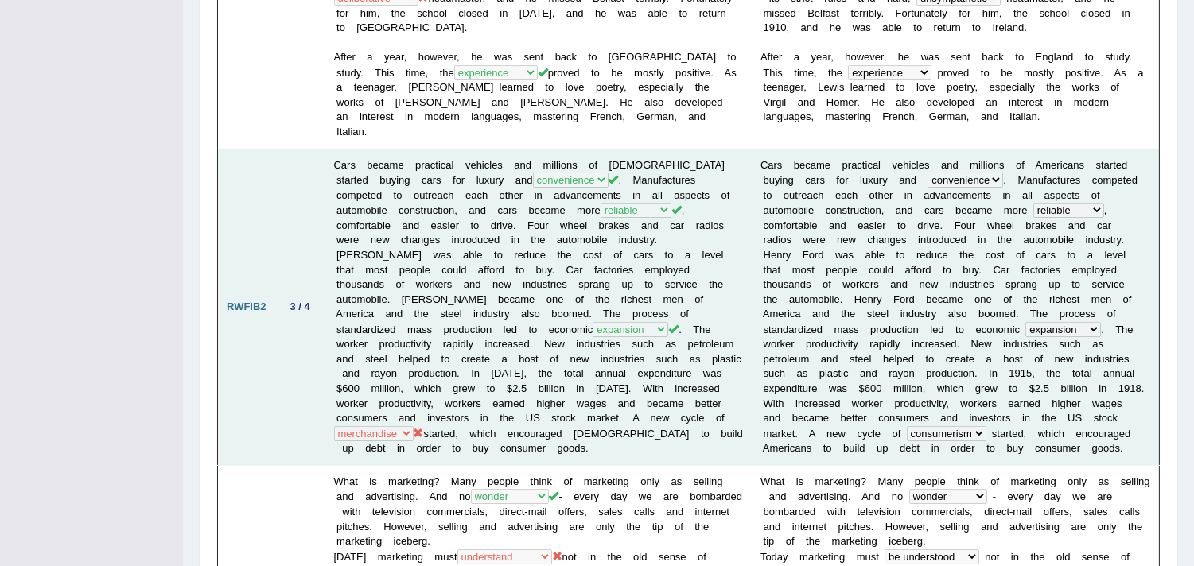
click at [422, 338] on td "Cars became practical vehicles and millions of Americans started buying cars fo…" at bounding box center [538, 307] width 426 height 317
click at [291, 395] on td "3 / 4" at bounding box center [300, 307] width 50 height 317
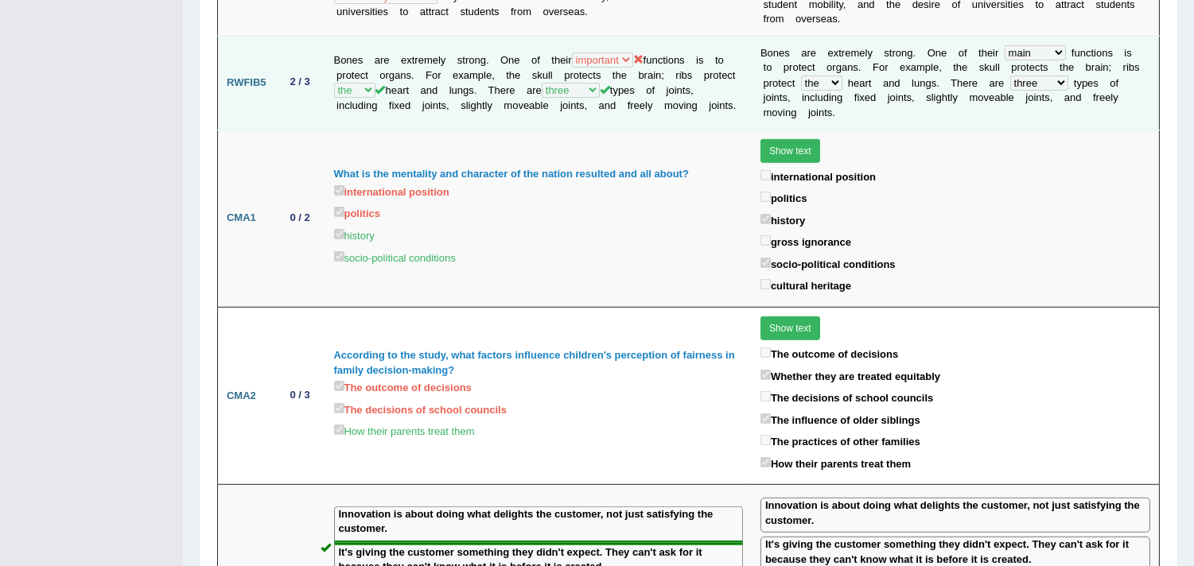
scroll to position [1745, 0]
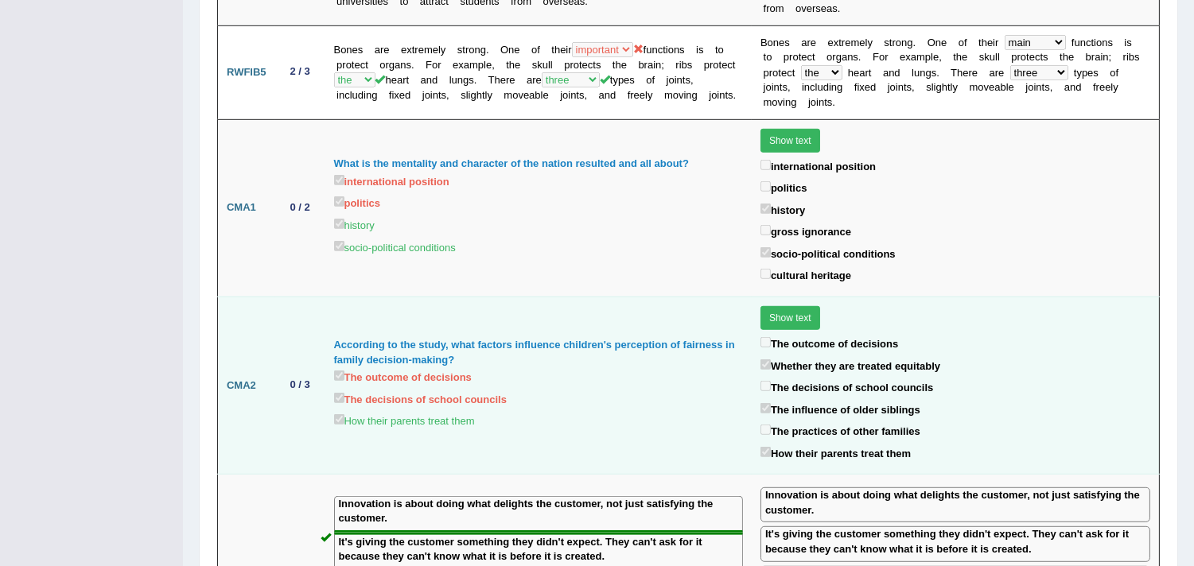
click at [585, 377] on td "According to the study, what factors influence children's perception of fairnes…" at bounding box center [538, 385] width 426 height 177
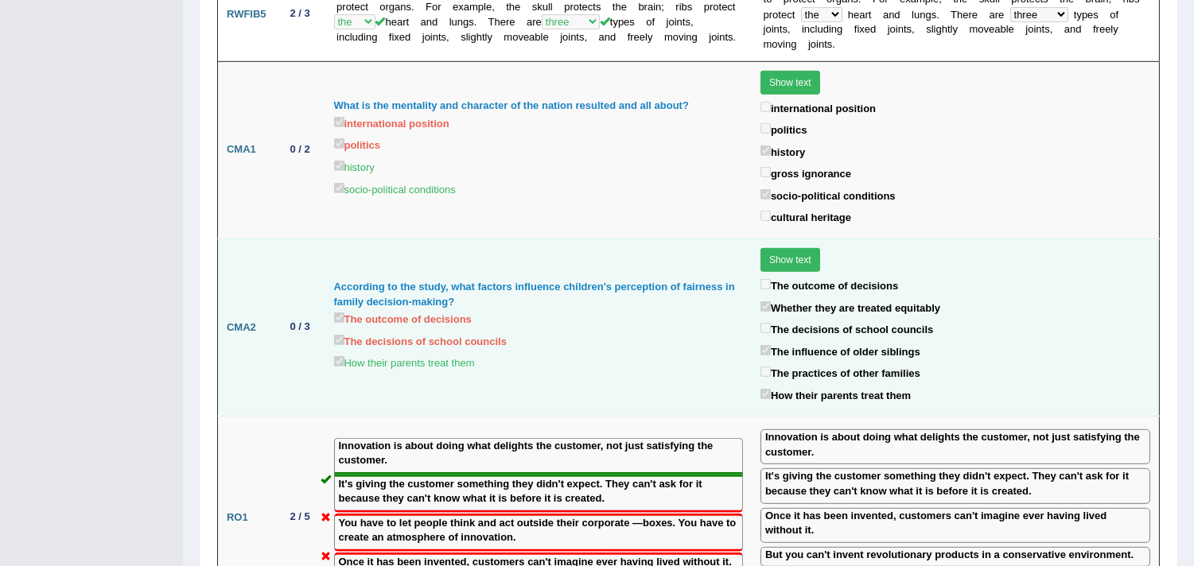
click at [586, 377] on tbody "Title Score Your Answer Correct Answer RWFIB1 3 / 5 C. S. Lewis, or Jack Lewis,…" at bounding box center [689, 162] width 942 height 3320
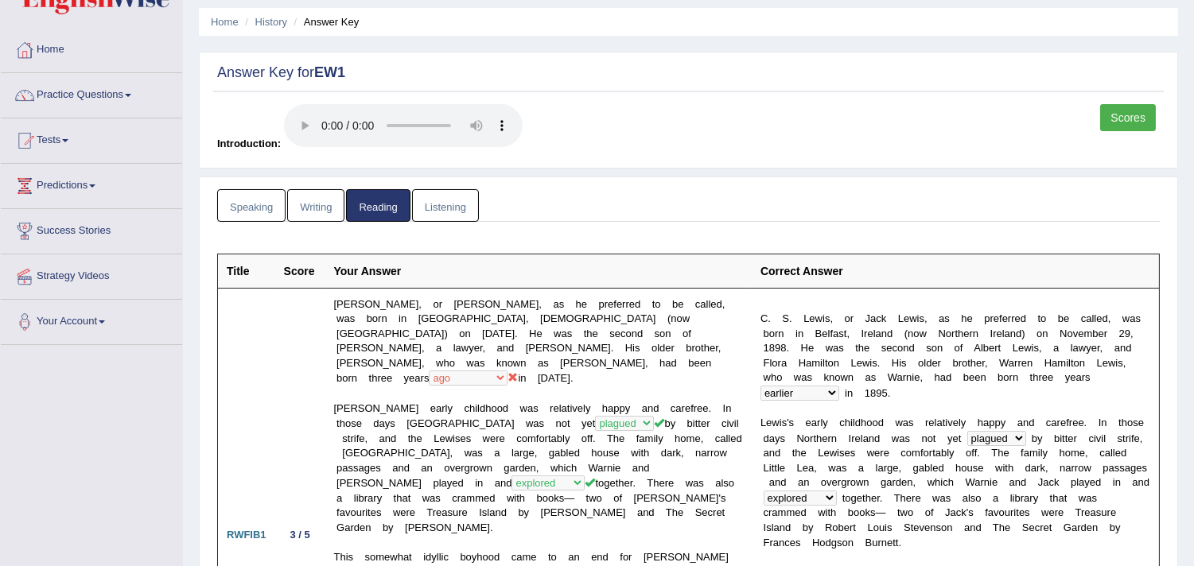
scroll to position [88, 0]
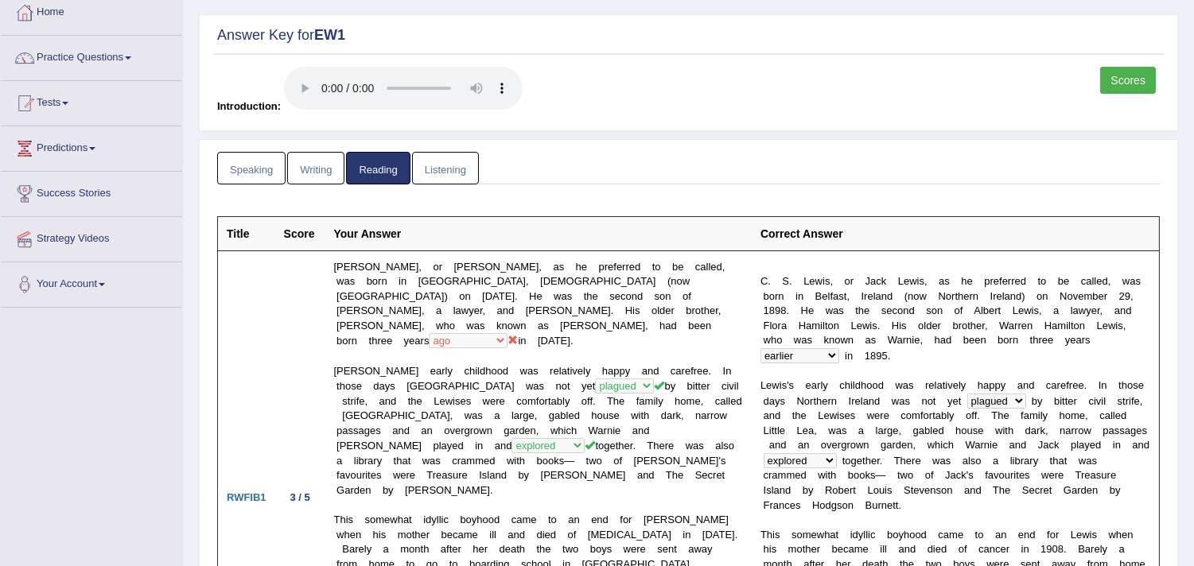
click at [327, 165] on link "Writing" at bounding box center [315, 168] width 57 height 33
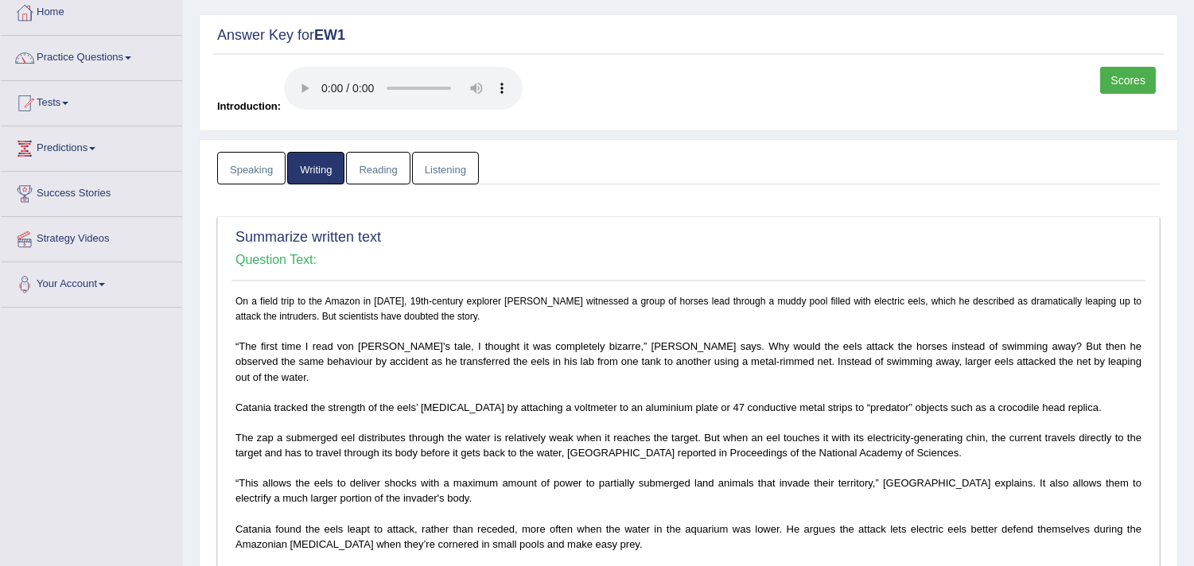
click at [435, 161] on link "Listening" at bounding box center [445, 168] width 67 height 33
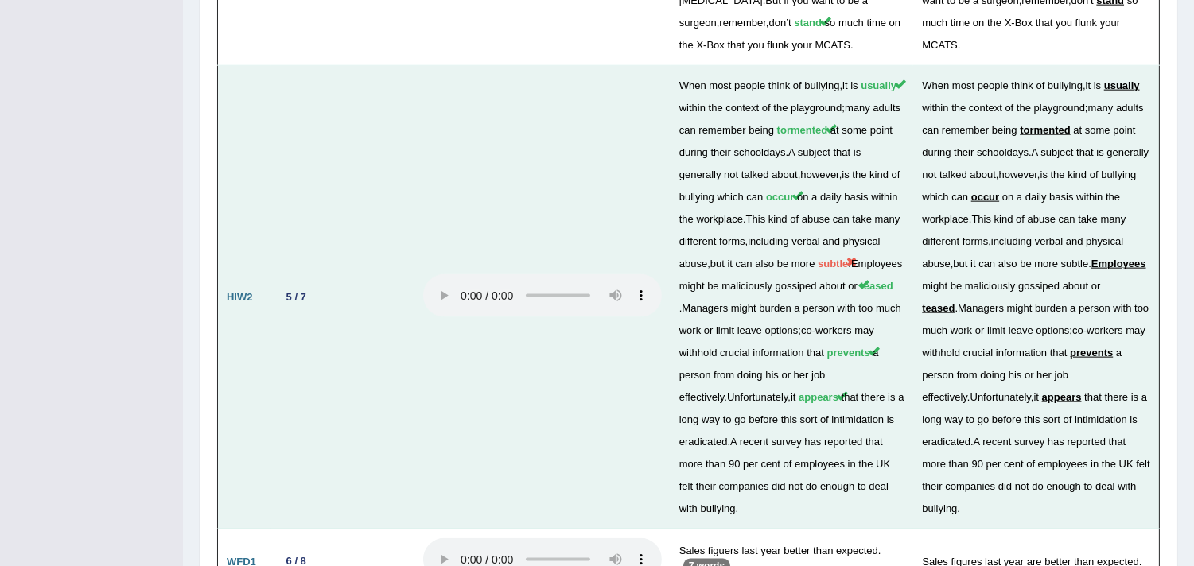
scroll to position [3860, 0]
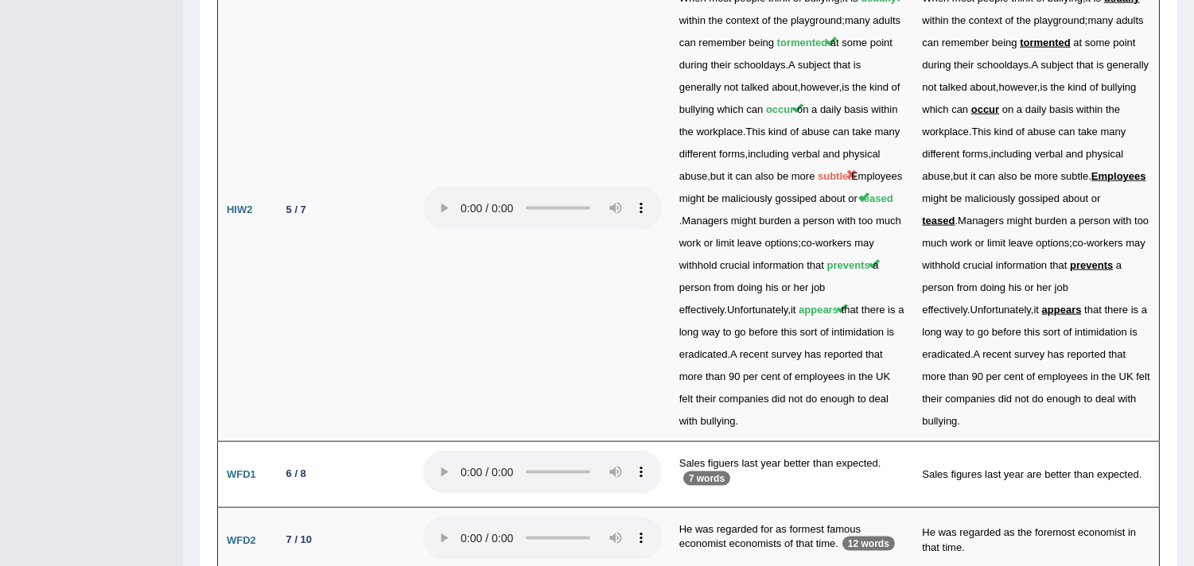
drag, startPoint x: 875, startPoint y: 438, endPoint x: 864, endPoint y: 435, distance: 10.8
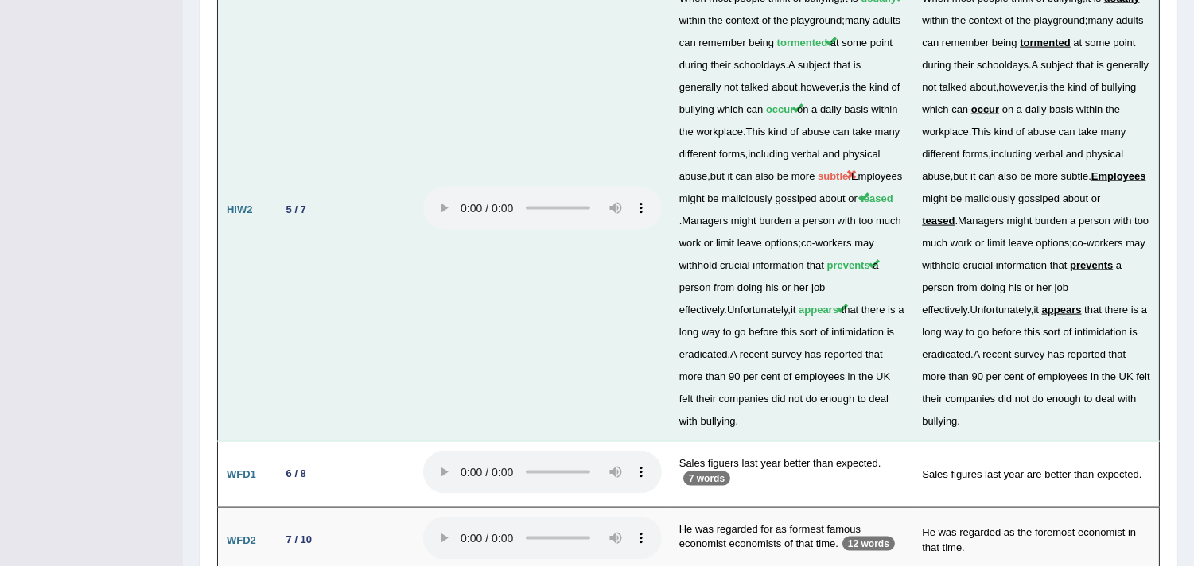
drag, startPoint x: 1116, startPoint y: 3, endPoint x: 239, endPoint y: 83, distance: 880.0
click at [239, 83] on td "HIW2" at bounding box center [244, 211] width 53 height 464
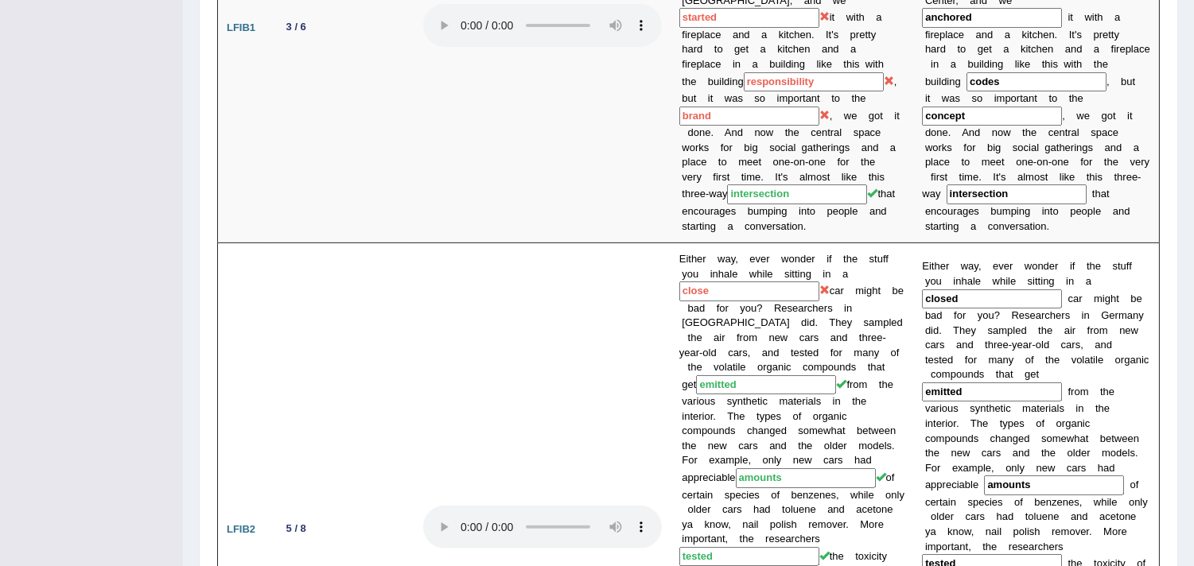
scroll to position [0, 0]
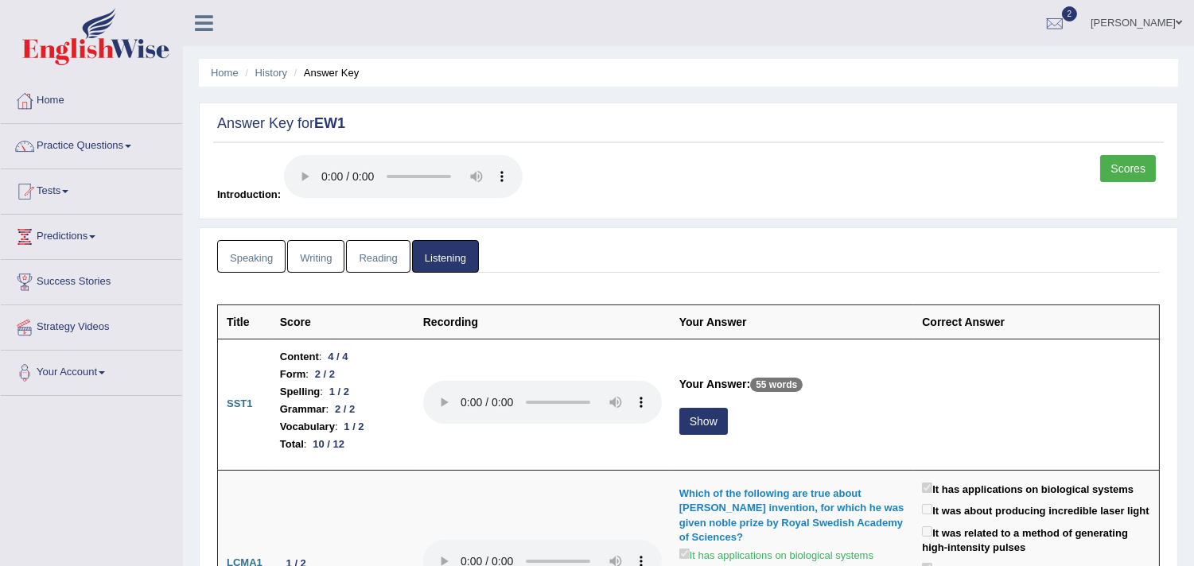
drag, startPoint x: 306, startPoint y: 247, endPoint x: 334, endPoint y: 253, distance: 28.6
click at [306, 247] on link "Writing" at bounding box center [315, 256] width 57 height 33
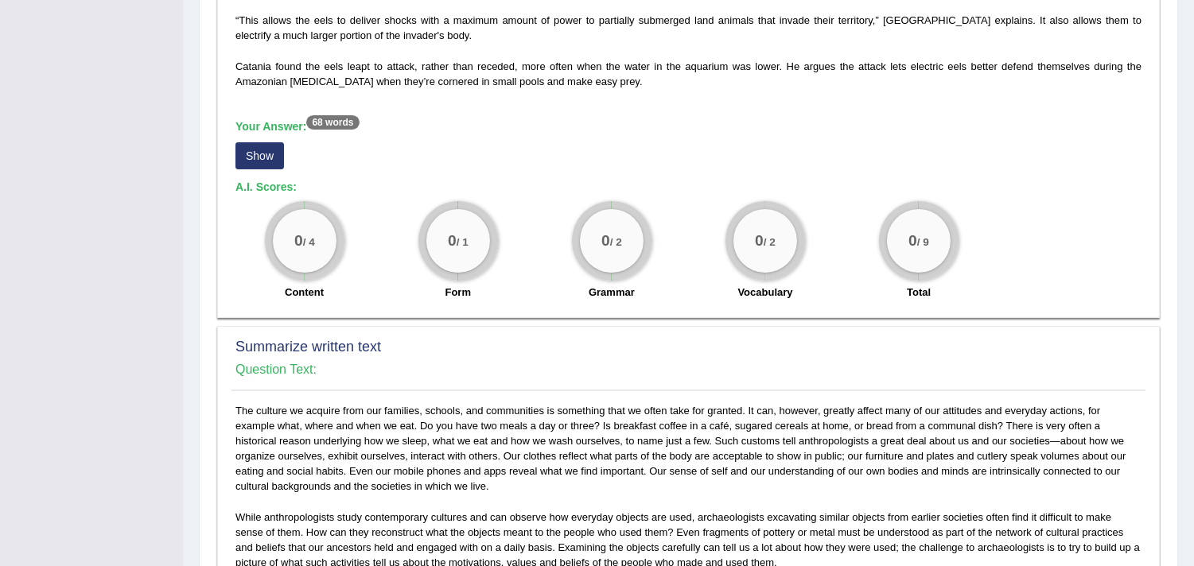
scroll to position [618, 0]
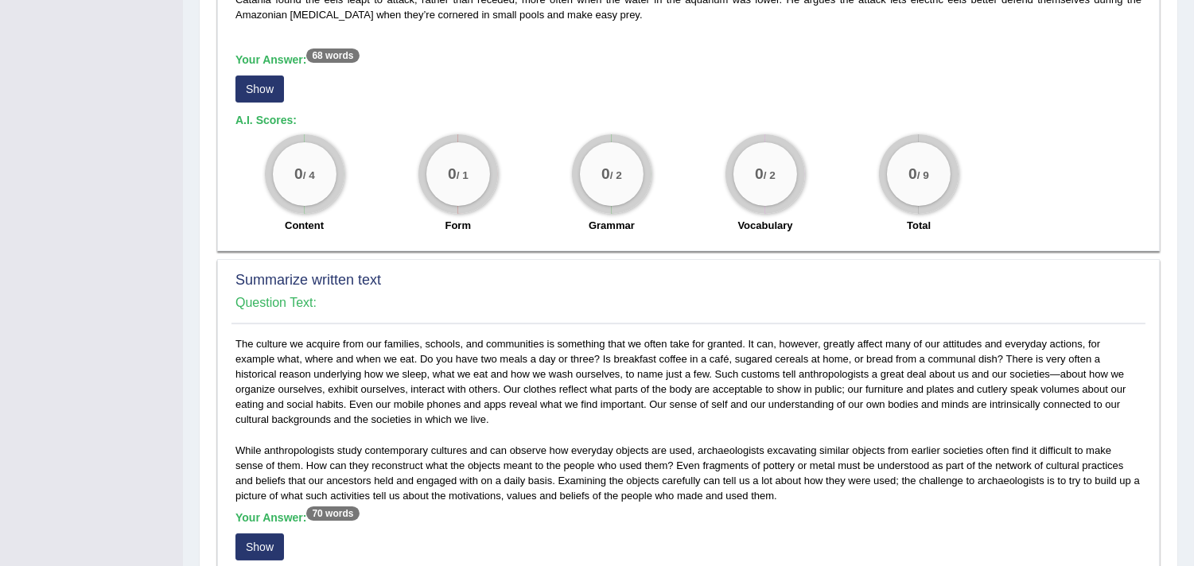
click at [270, 76] on button "Show" at bounding box center [259, 89] width 49 height 27
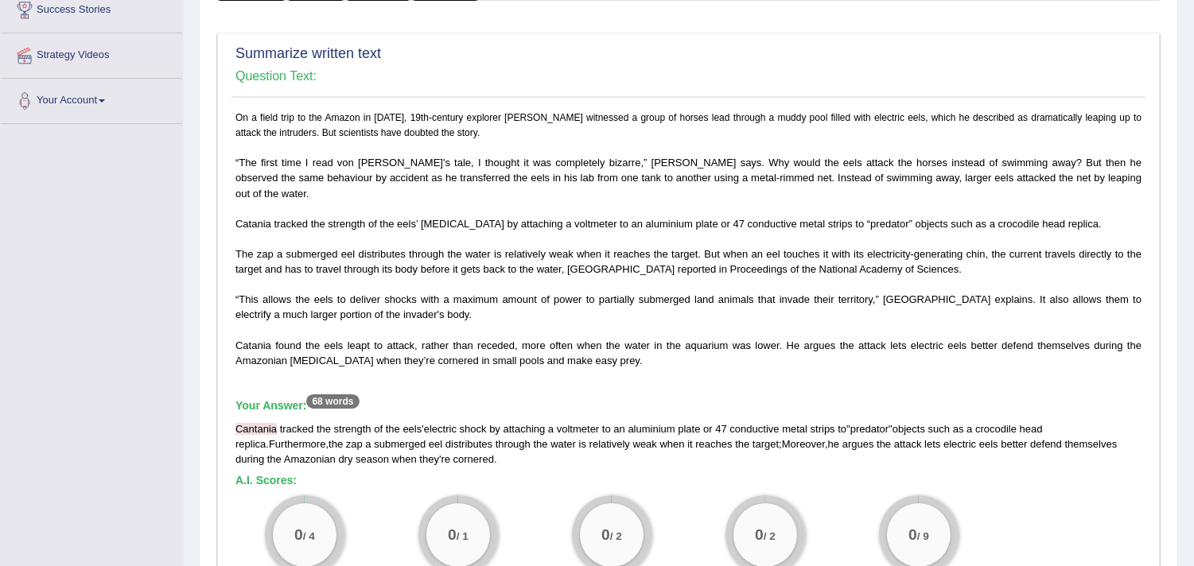
scroll to position [177, 0]
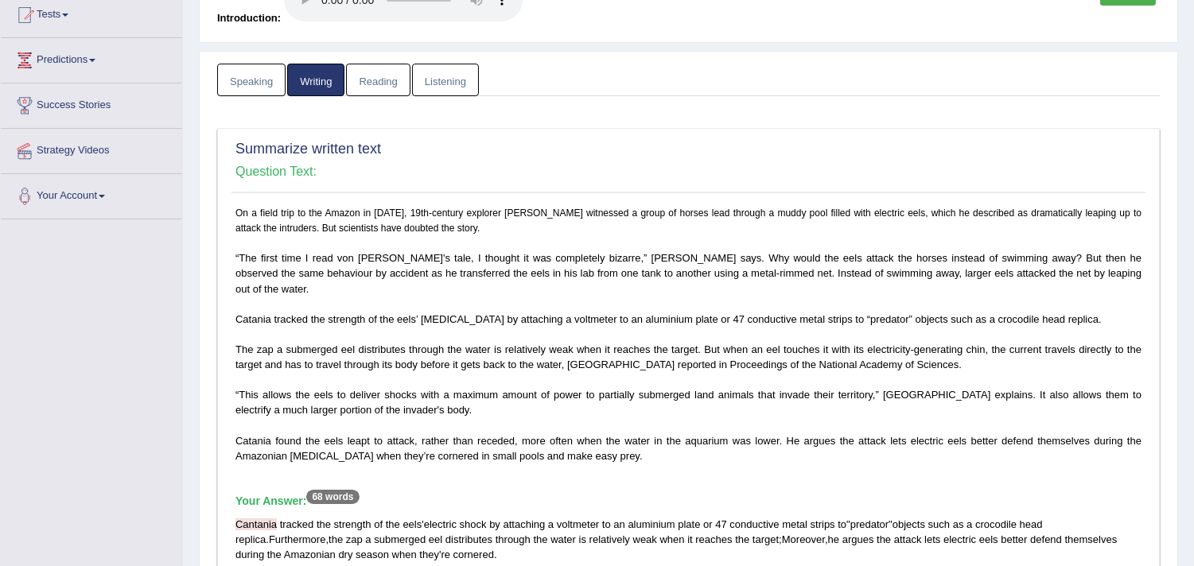
click at [266, 82] on link "Speaking" at bounding box center [251, 80] width 68 height 33
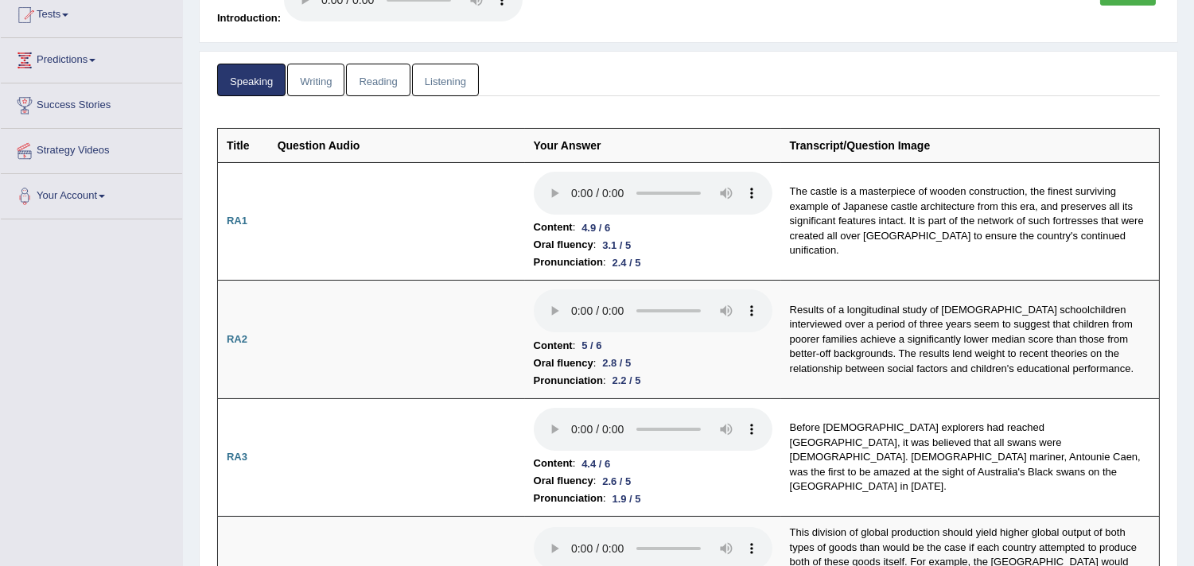
click at [314, 82] on link "Writing" at bounding box center [315, 80] width 57 height 33
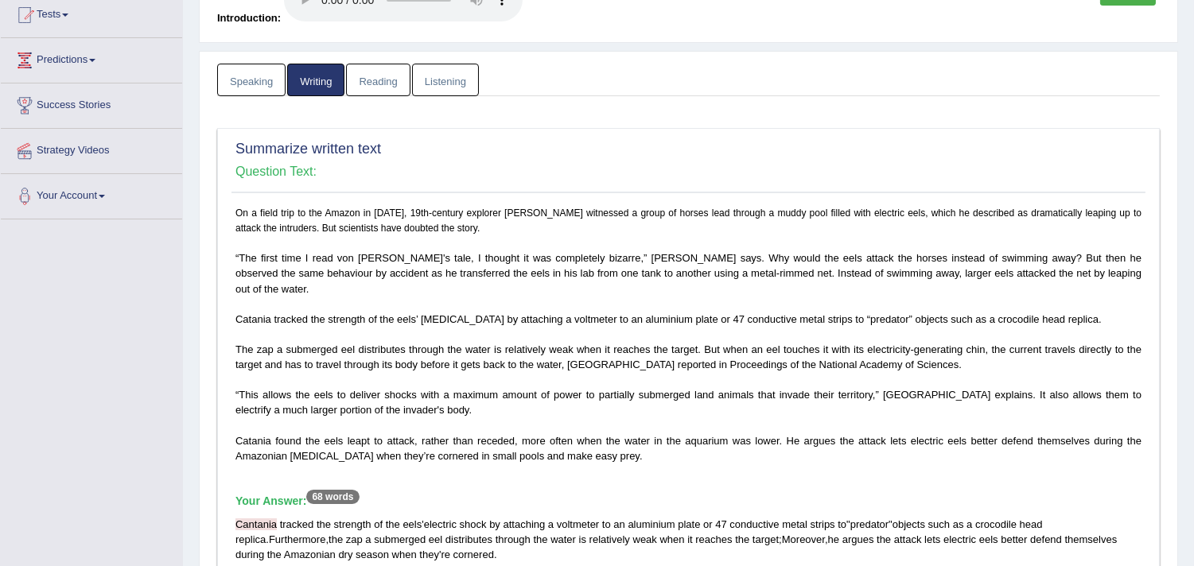
click at [237, 84] on link "Speaking" at bounding box center [251, 80] width 68 height 33
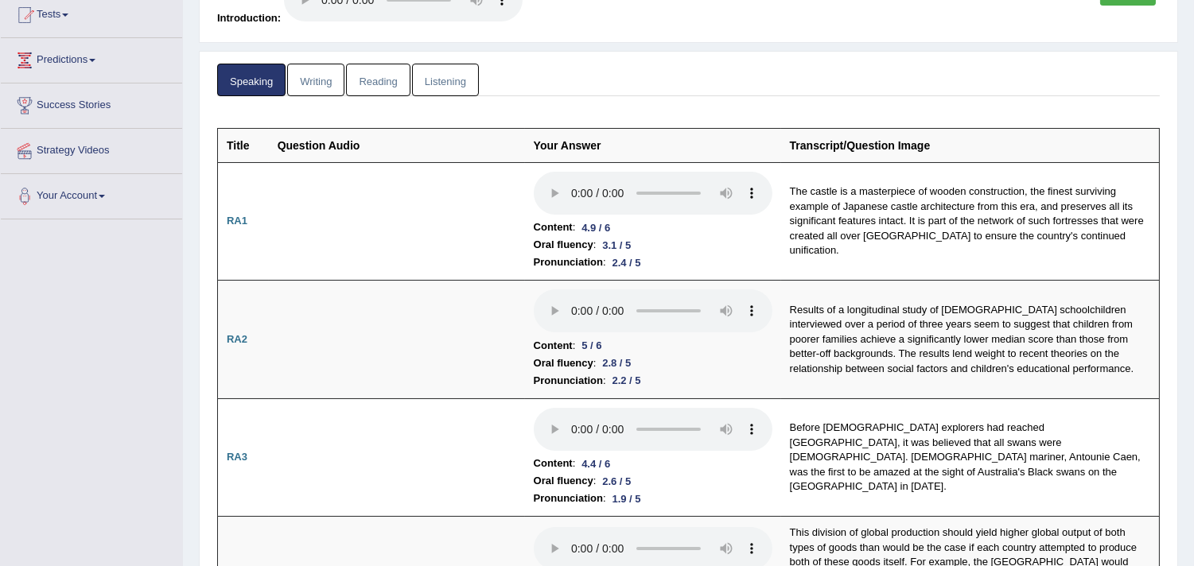
click at [326, 82] on link "Writing" at bounding box center [315, 80] width 57 height 33
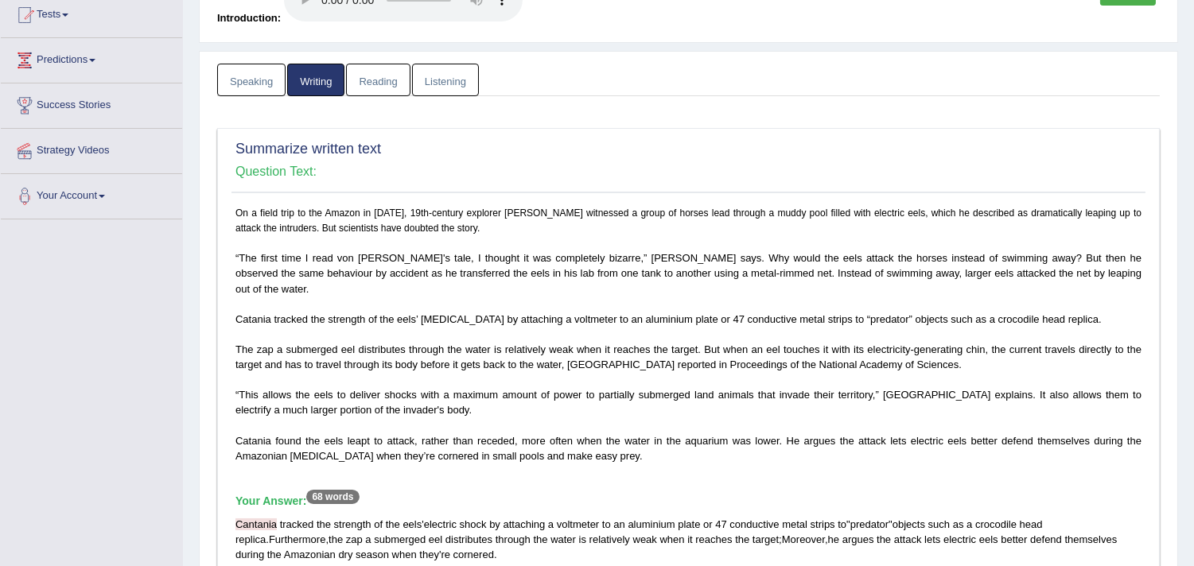
scroll to position [0, 0]
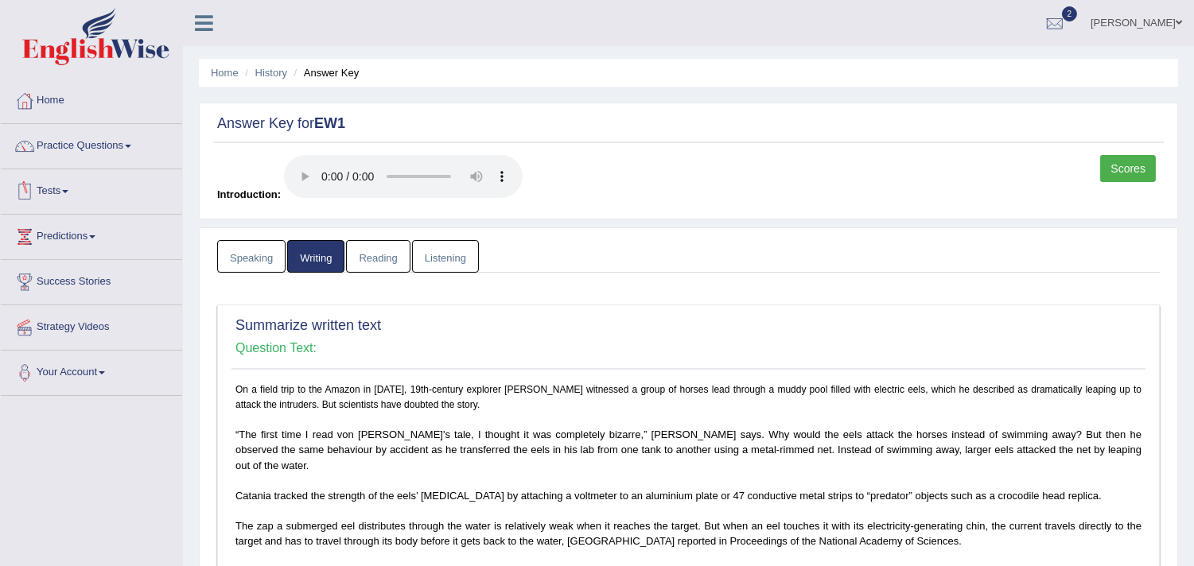
click at [296, 251] on link "Writing" at bounding box center [315, 256] width 57 height 33
drag, startPoint x: 255, startPoint y: 255, endPoint x: 269, endPoint y: 260, distance: 14.3
click at [254, 257] on link "Speaking" at bounding box center [251, 256] width 68 height 33
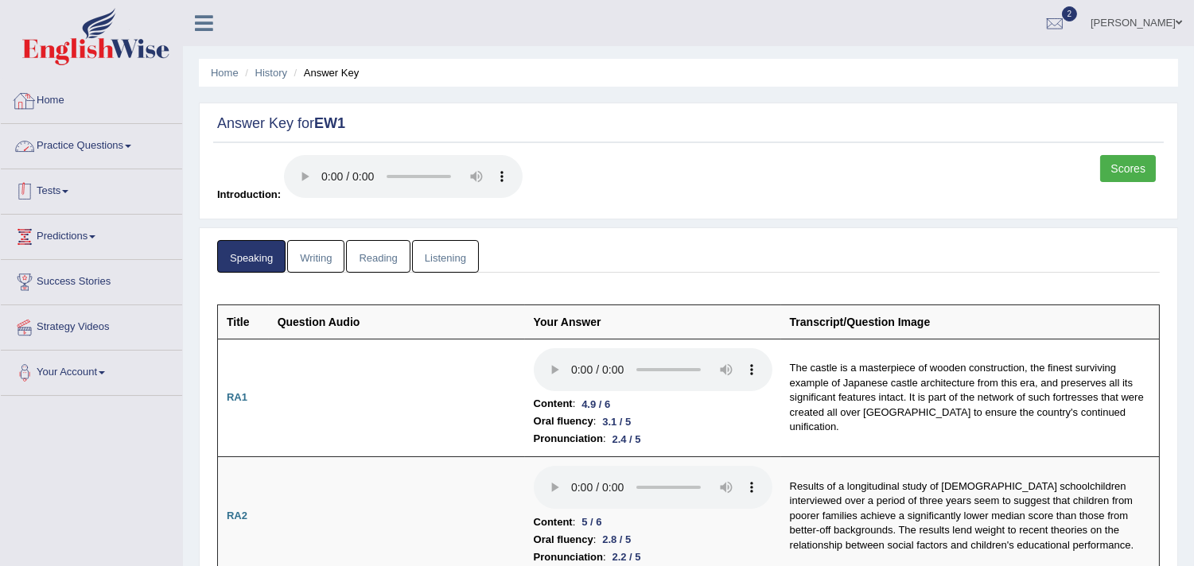
click at [112, 136] on link "Practice Questions" at bounding box center [91, 144] width 181 height 40
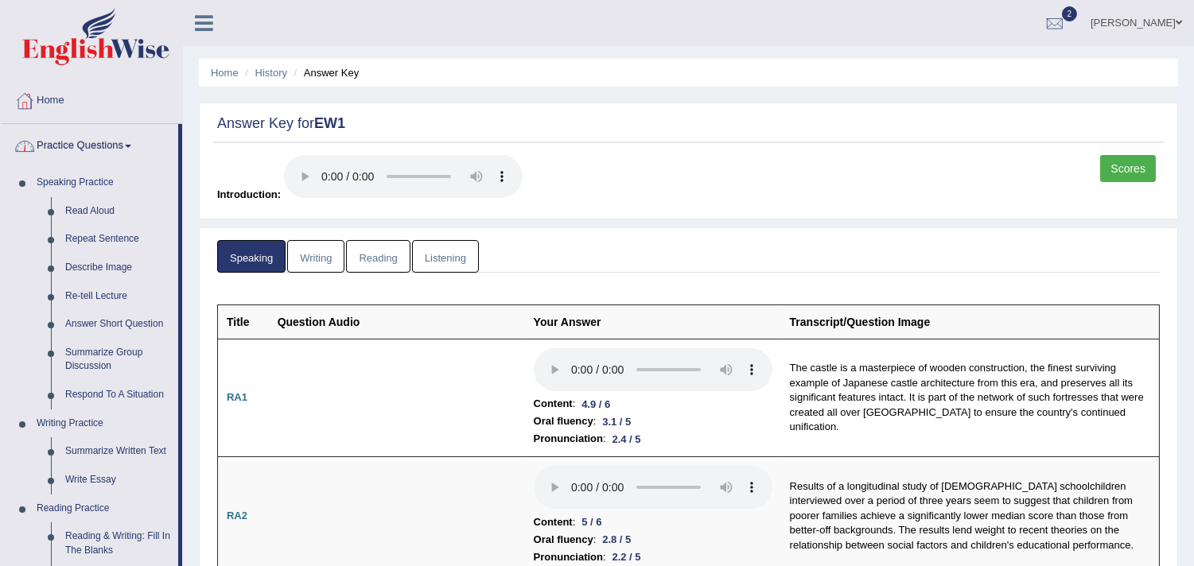
click at [126, 148] on link "Practice Questions" at bounding box center [89, 144] width 177 height 40
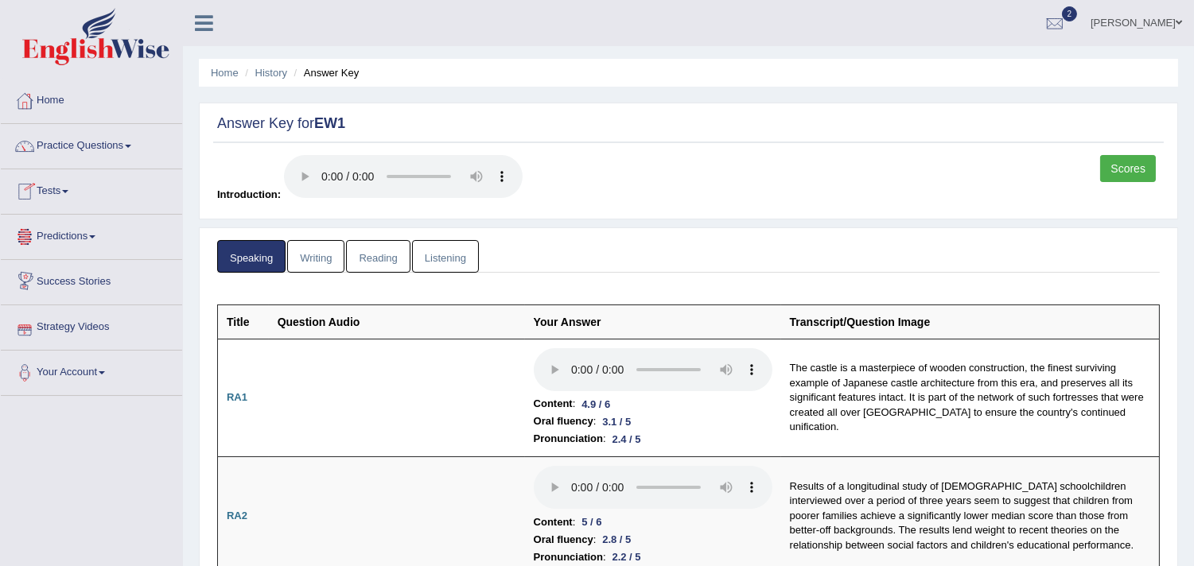
click at [74, 195] on link "Tests" at bounding box center [91, 189] width 181 height 40
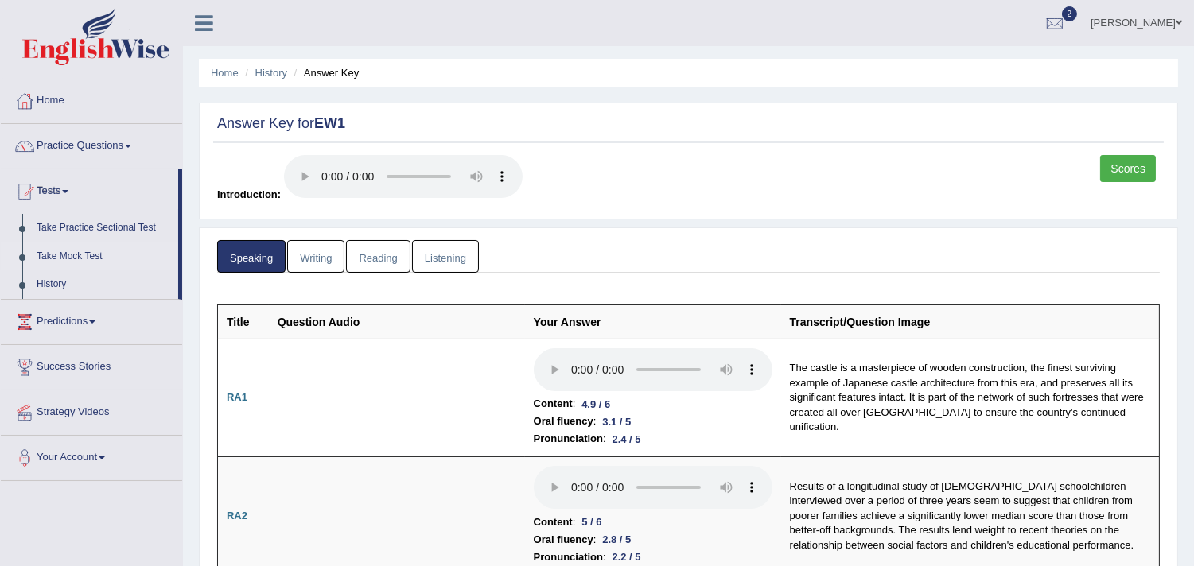
click at [51, 266] on link "Take Mock Test" at bounding box center [103, 257] width 149 height 29
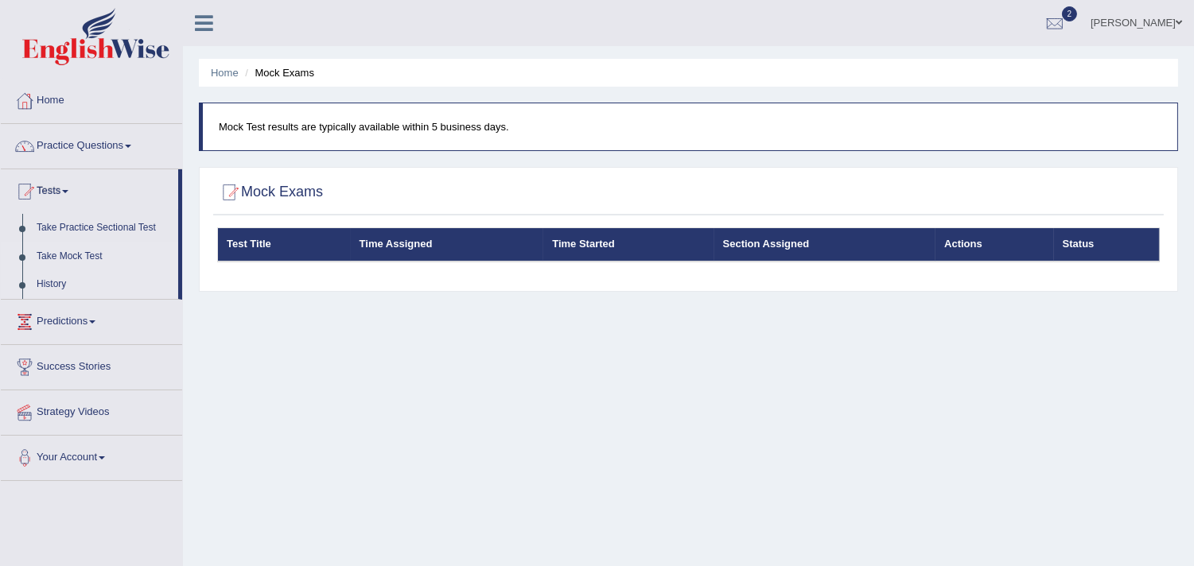
click at [54, 279] on link "History" at bounding box center [103, 284] width 149 height 29
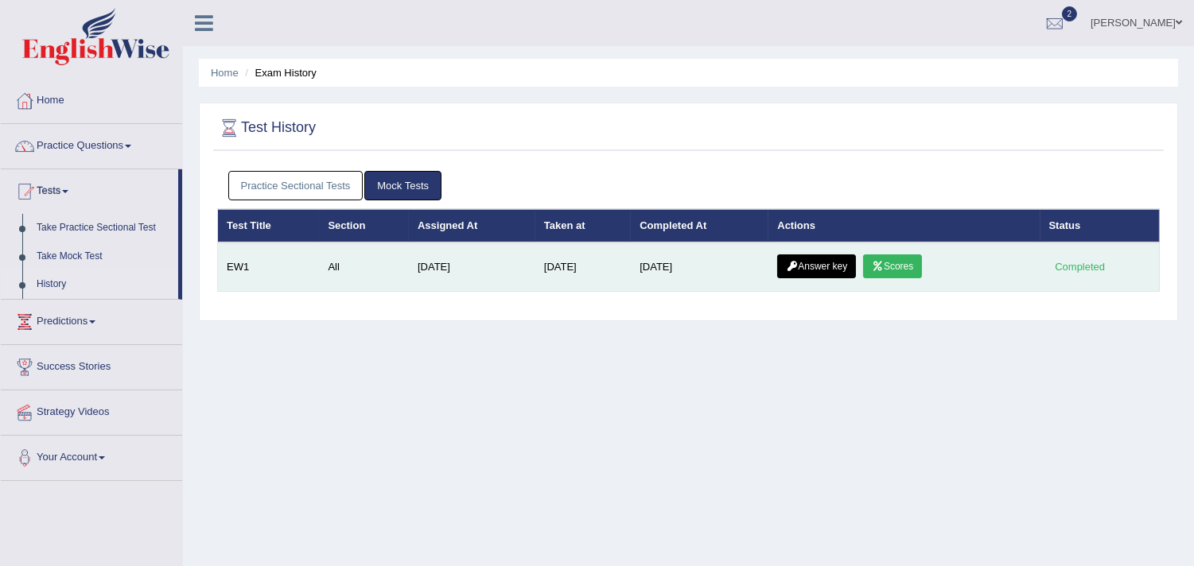
click at [903, 273] on link "Scores" at bounding box center [892, 266] width 59 height 24
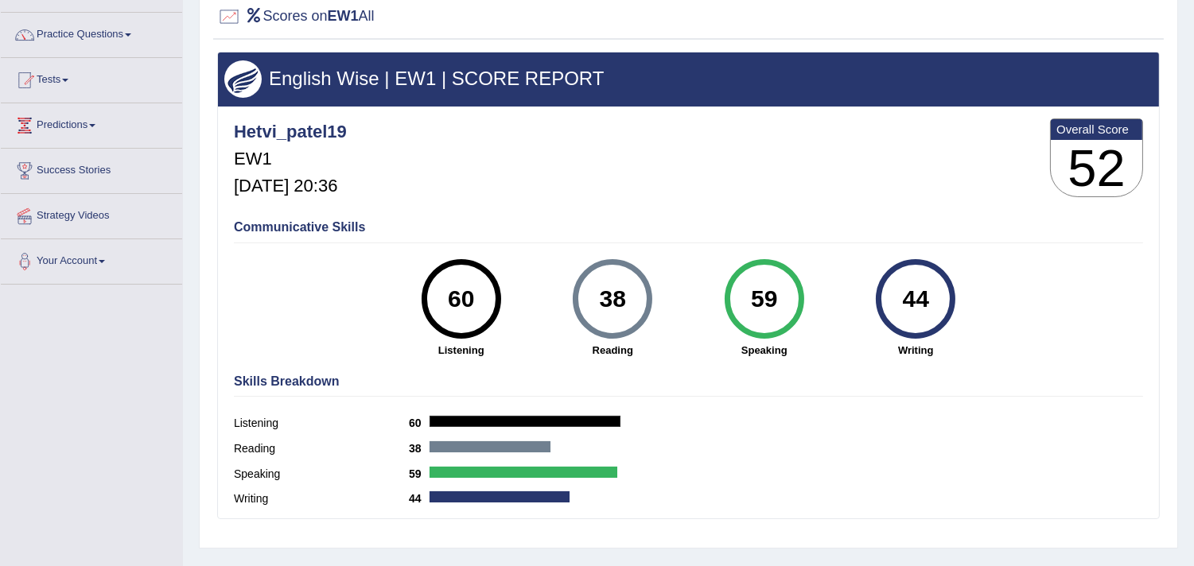
scroll to position [177, 0]
